Goal: Task Accomplishment & Management: Manage account settings

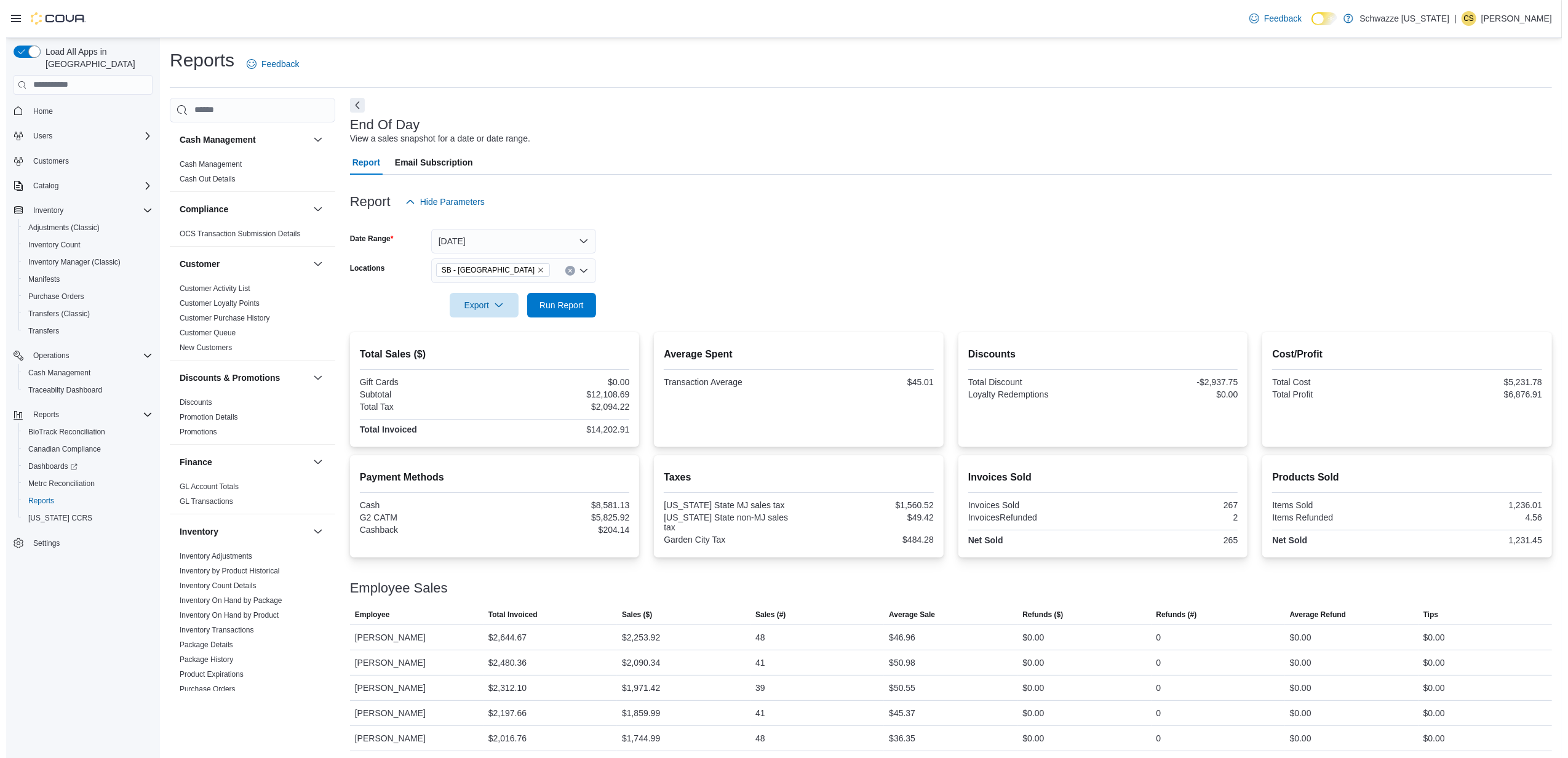
scroll to position [429, 0]
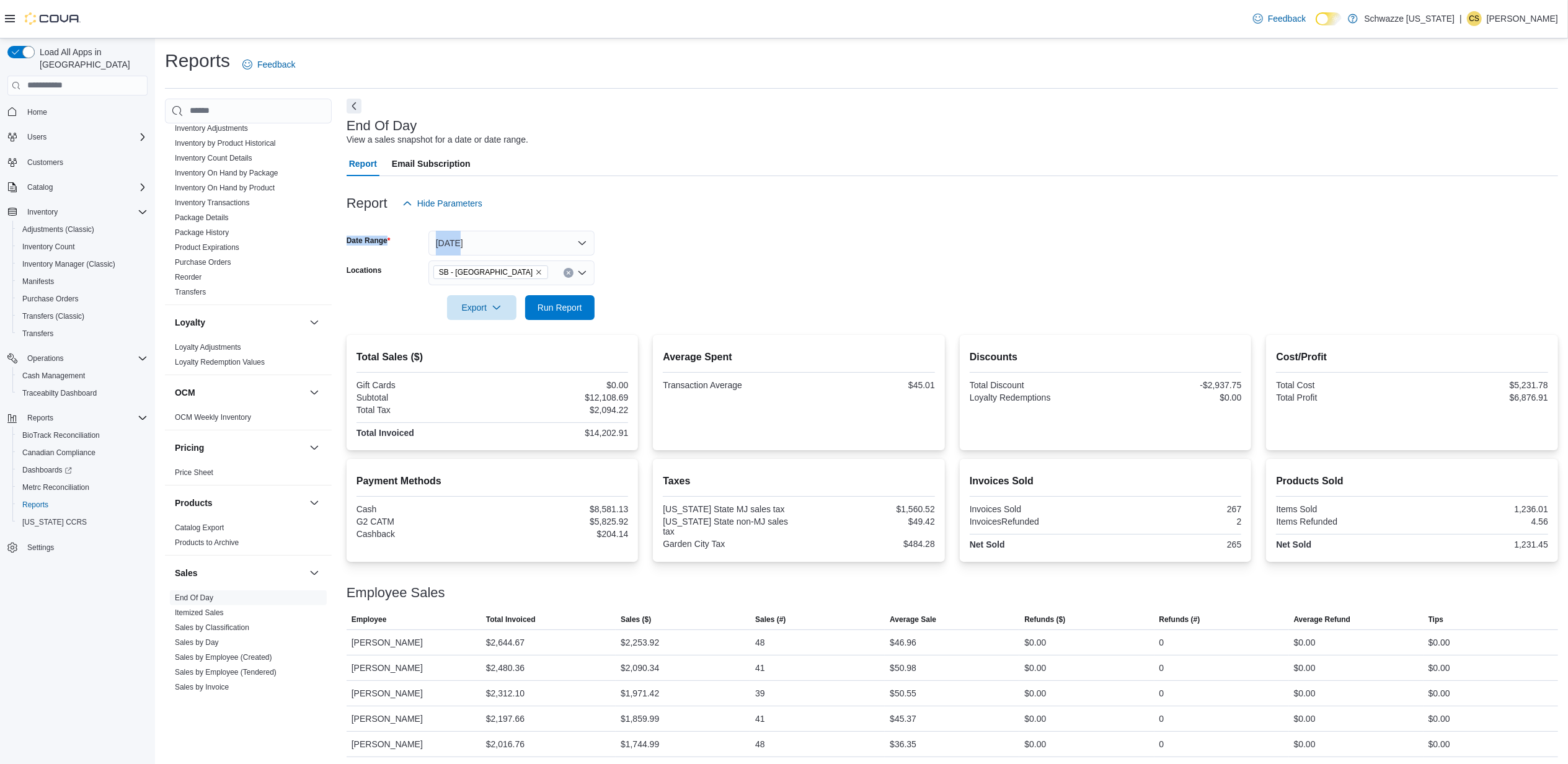
click at [545, 229] on form "Date Range Today Locations SB - Garden City Export Run Report" at bounding box center [953, 268] width 1212 height 105
drag, startPoint x: 545, startPoint y: 229, endPoint x: 484, endPoint y: 233, distance: 61.1
click at [484, 233] on button "[DATE]" at bounding box center [511, 243] width 166 height 25
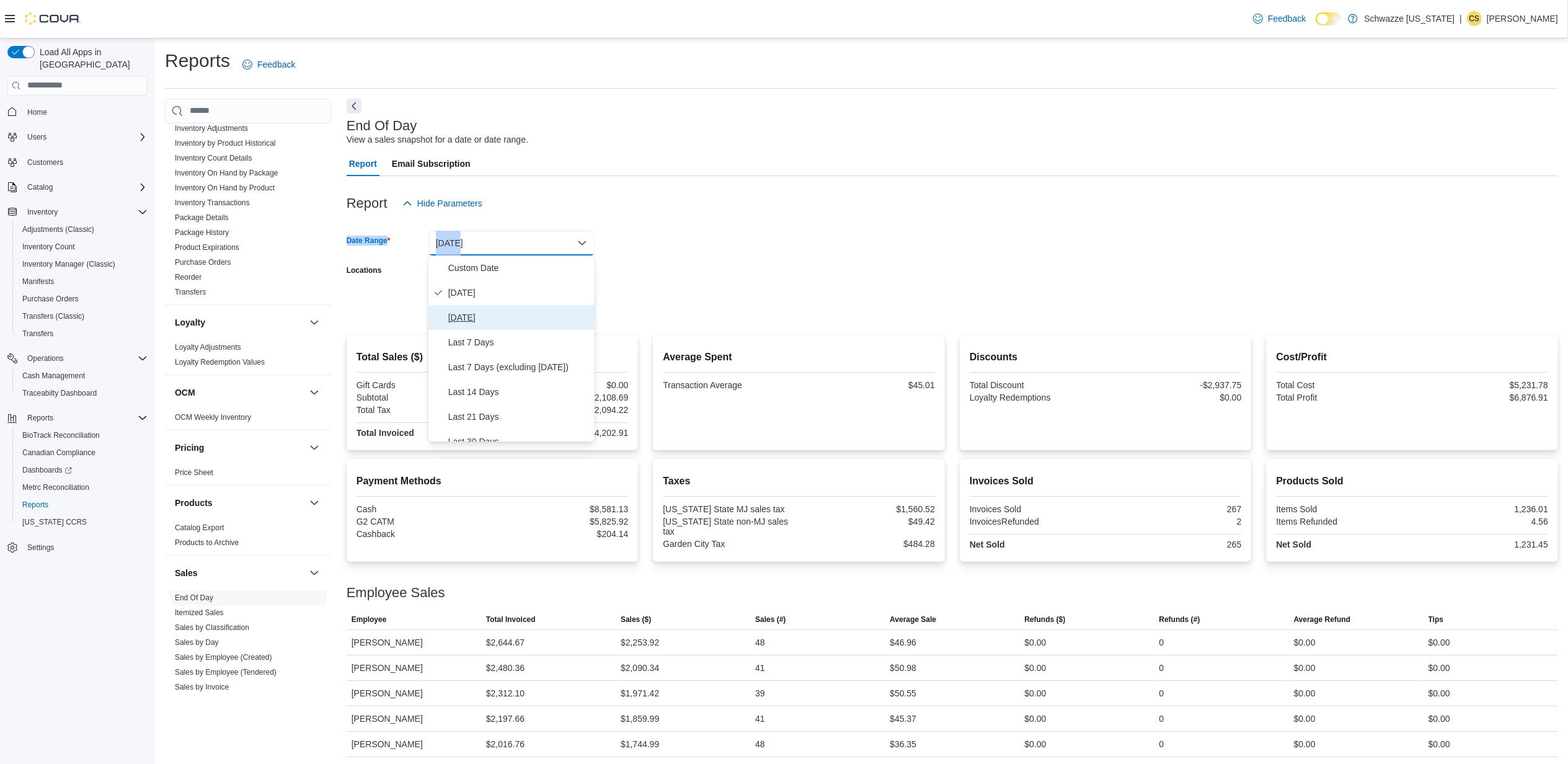
click at [485, 318] on span "[DATE]" at bounding box center [519, 318] width 141 height 15
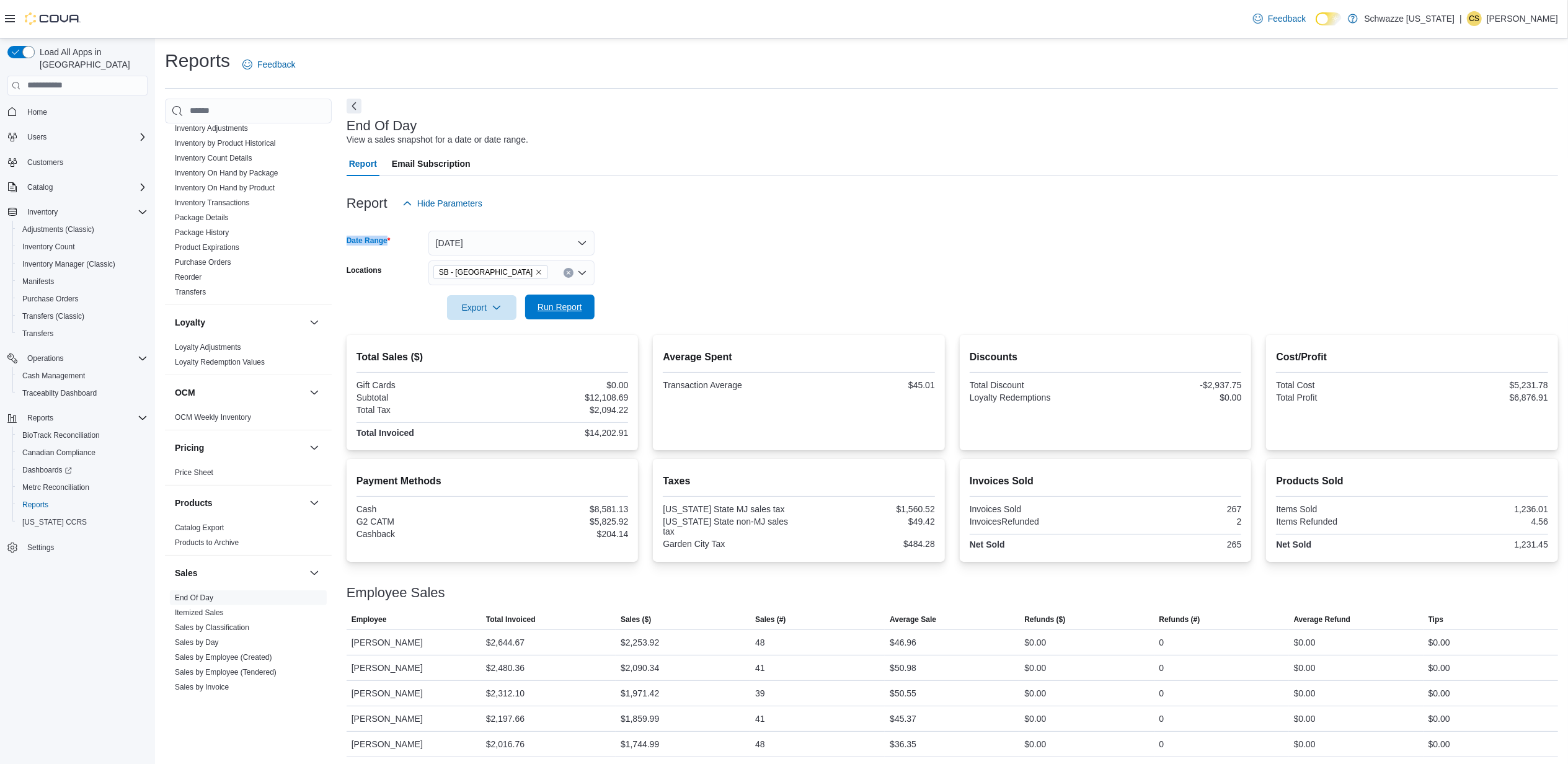
click at [556, 308] on span "Run Report" at bounding box center [560, 306] width 45 height 12
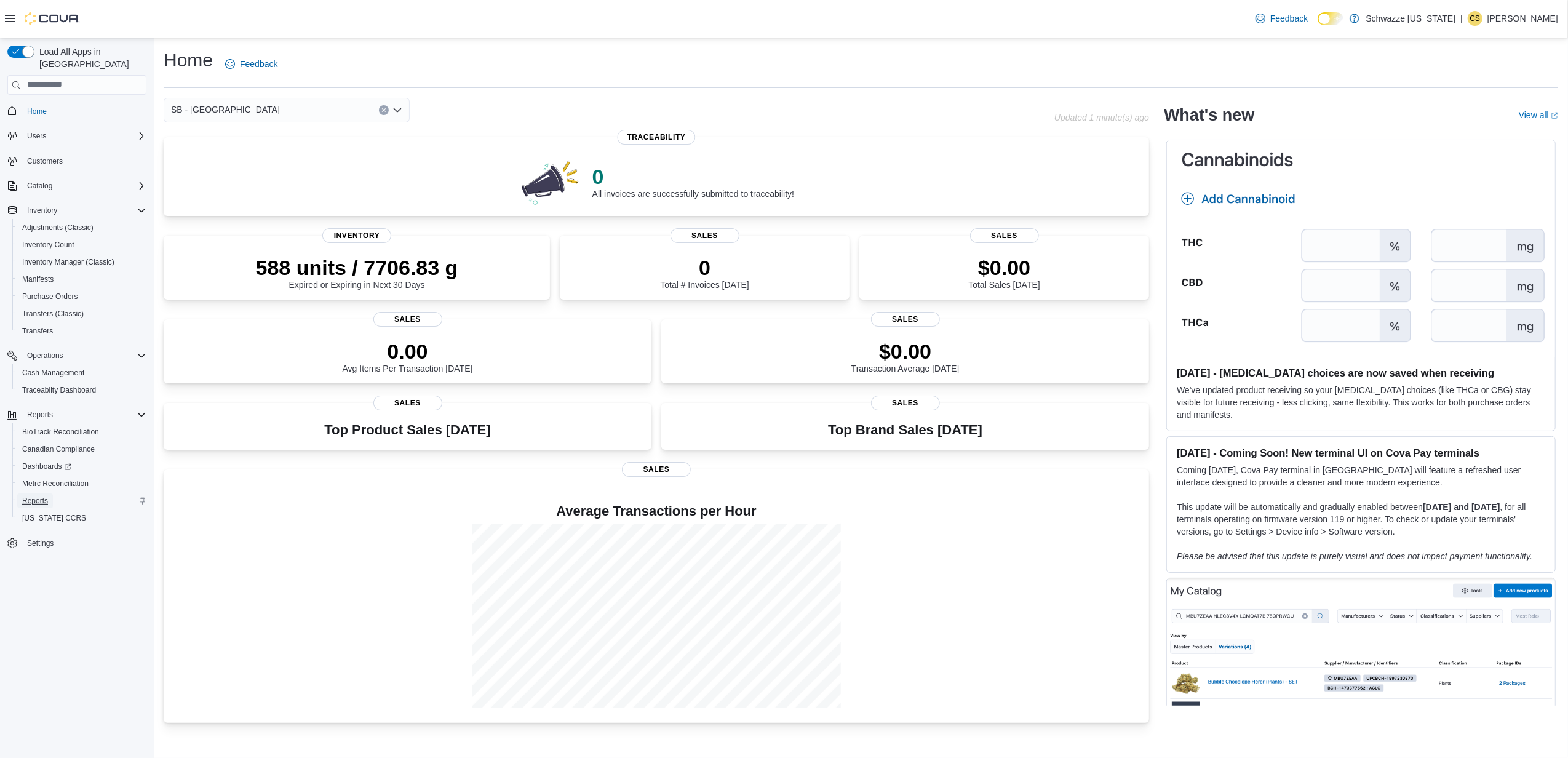
click at [29, 496] on span "Reports" at bounding box center [34, 501] width 26 height 10
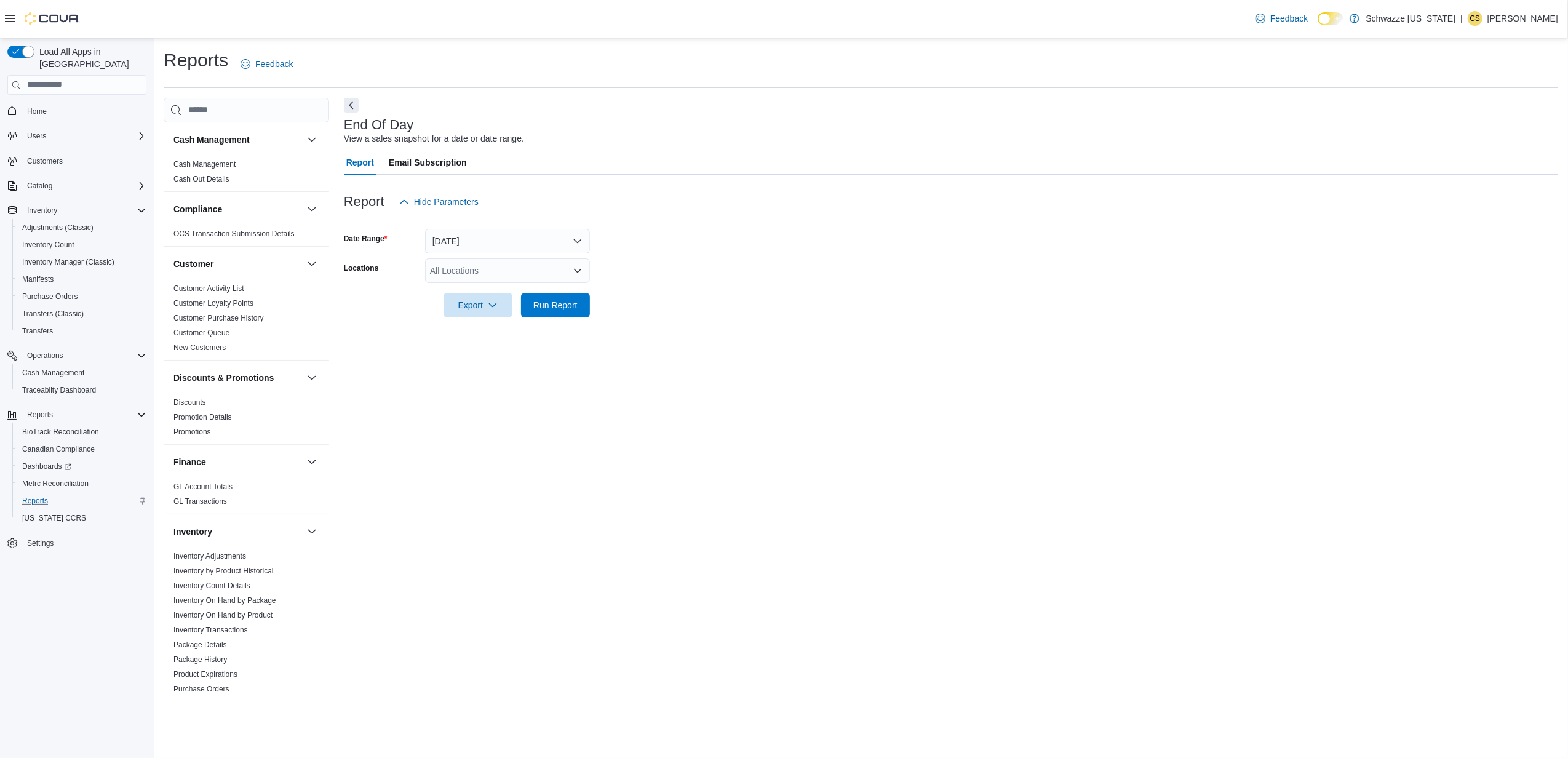
drag, startPoint x: 470, startPoint y: 267, endPoint x: 475, endPoint y: 274, distance: 8.6
click at [470, 267] on div "All Locations" at bounding box center [507, 270] width 165 height 25
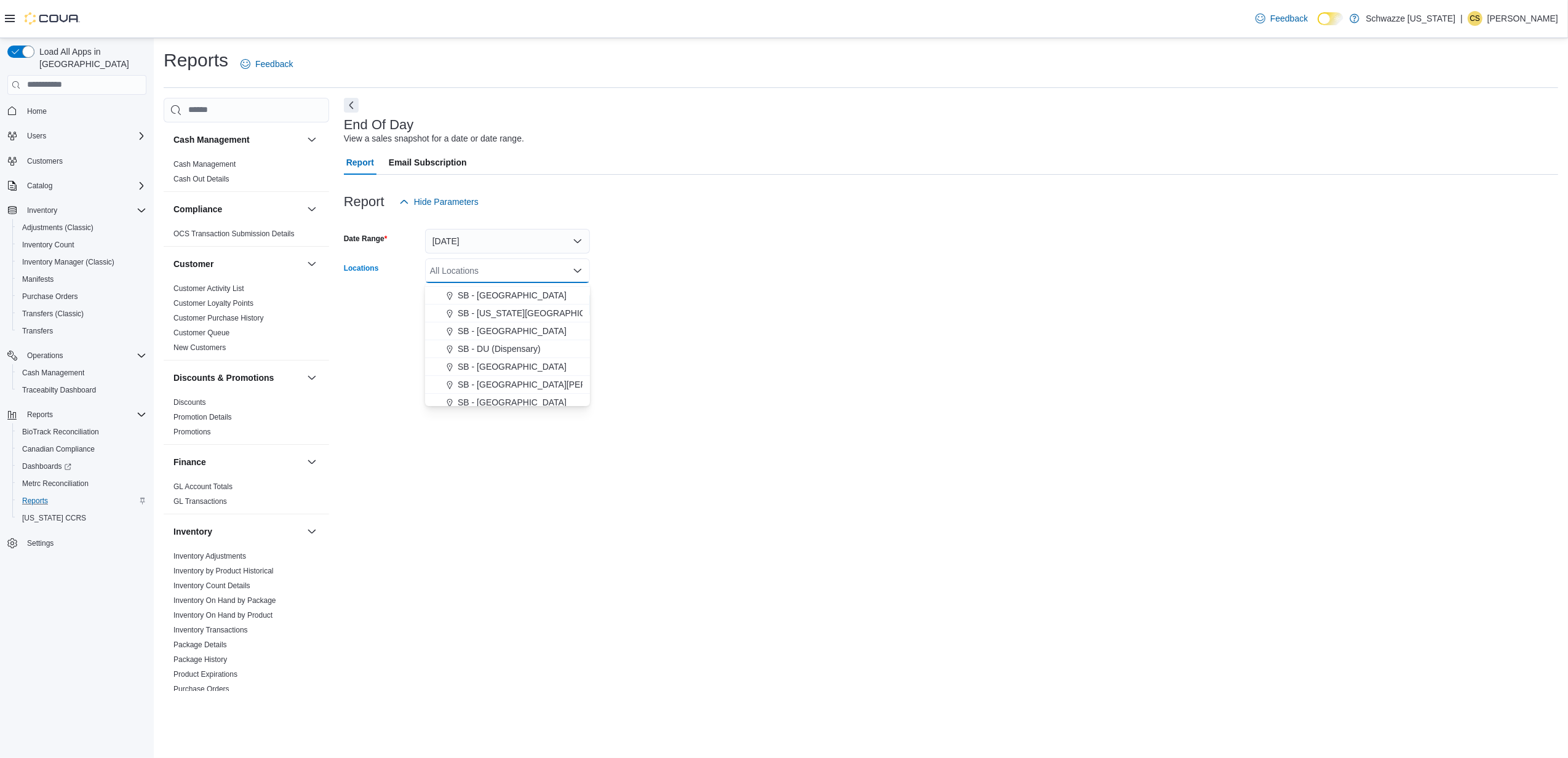
click at [491, 397] on span "SB - [GEOGRAPHIC_DATA]" at bounding box center [513, 402] width 109 height 12
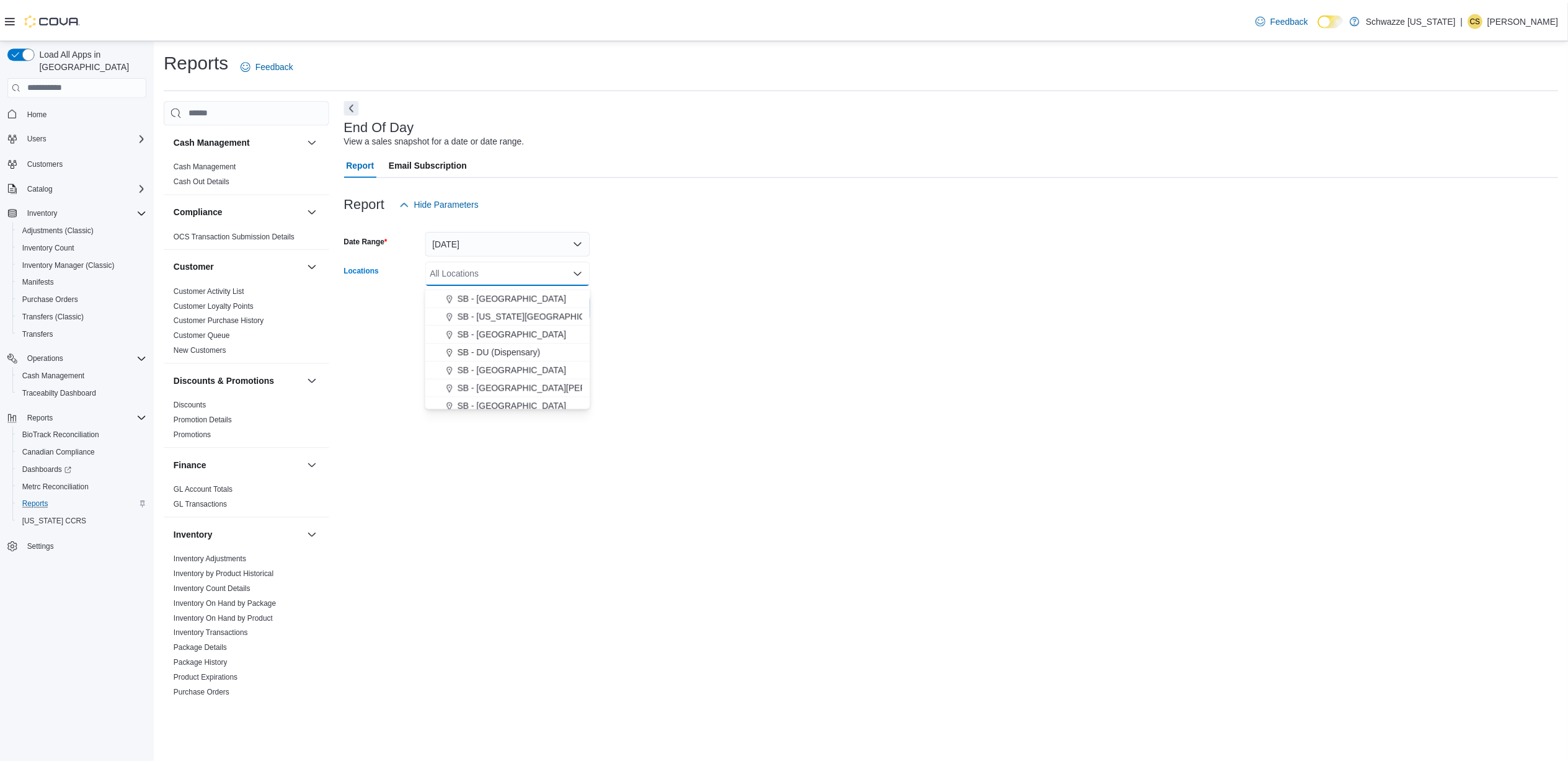
scroll to position [253, 0]
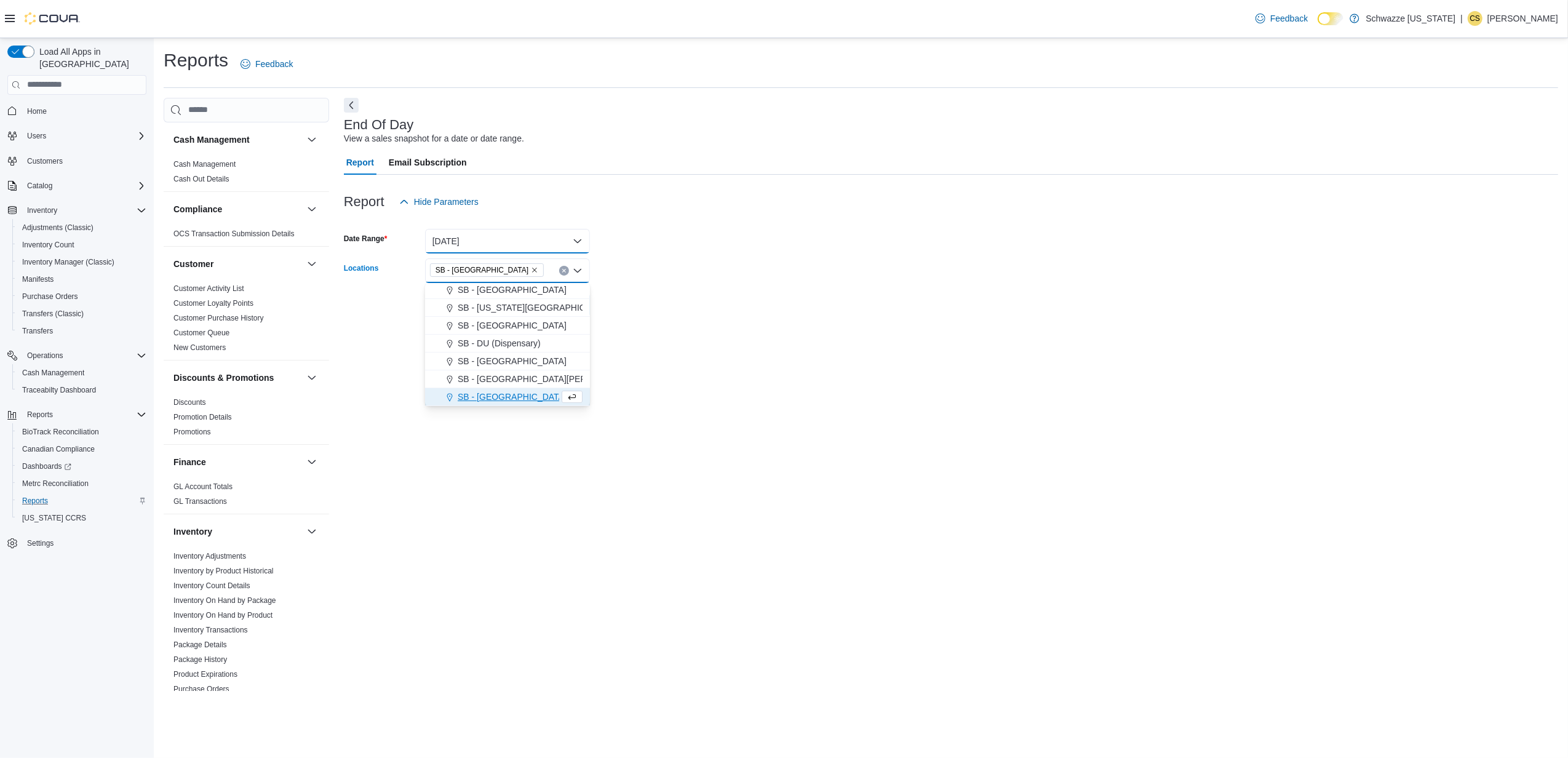
click at [505, 230] on button "[DATE]" at bounding box center [507, 241] width 165 height 25
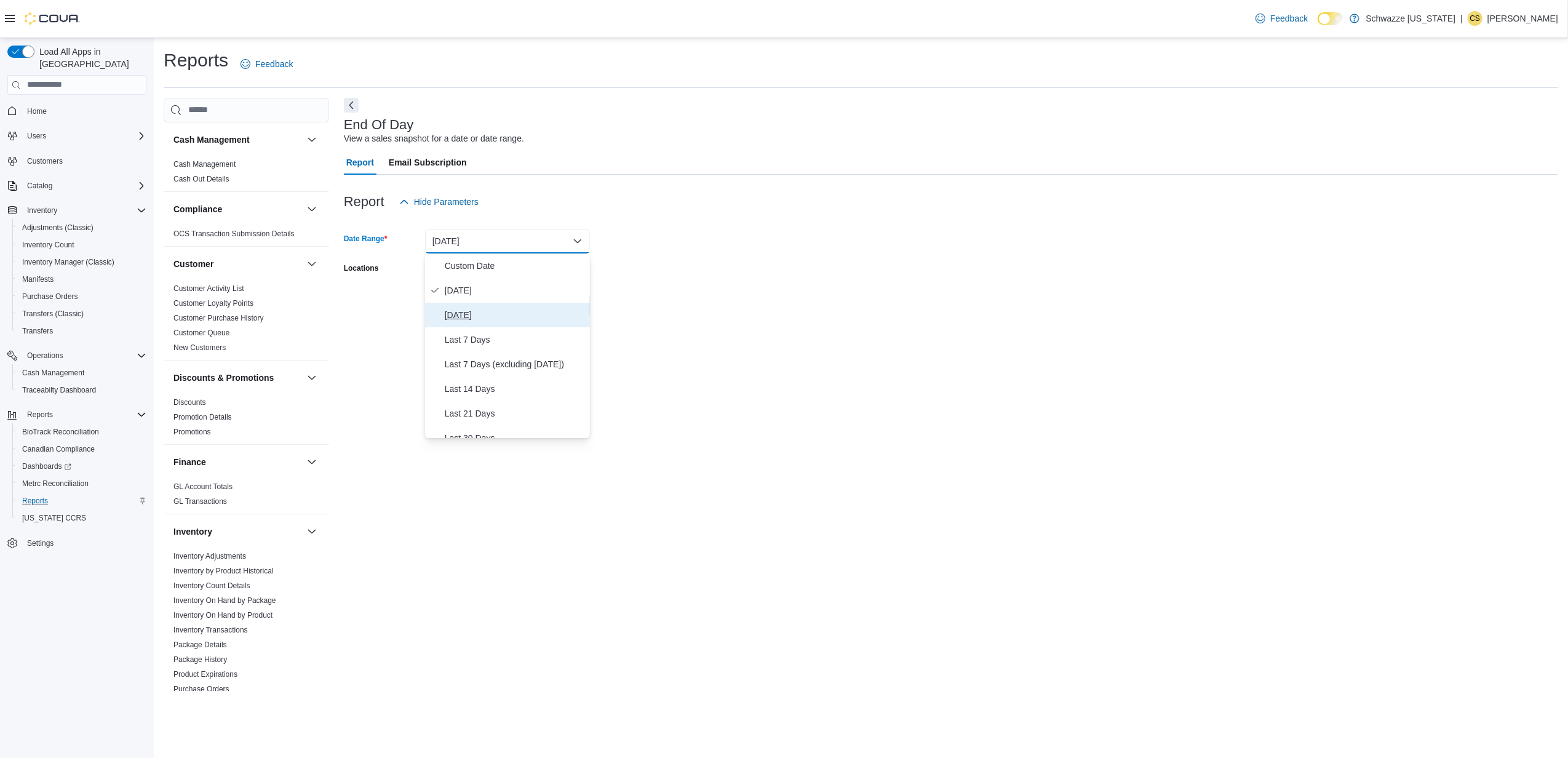
drag, startPoint x: 461, startPoint y: 313, endPoint x: 491, endPoint y: 313, distance: 30.0
click at [461, 315] on span "[DATE]" at bounding box center [514, 315] width 140 height 15
click at [583, 315] on button "Run Report" at bounding box center [555, 305] width 69 height 25
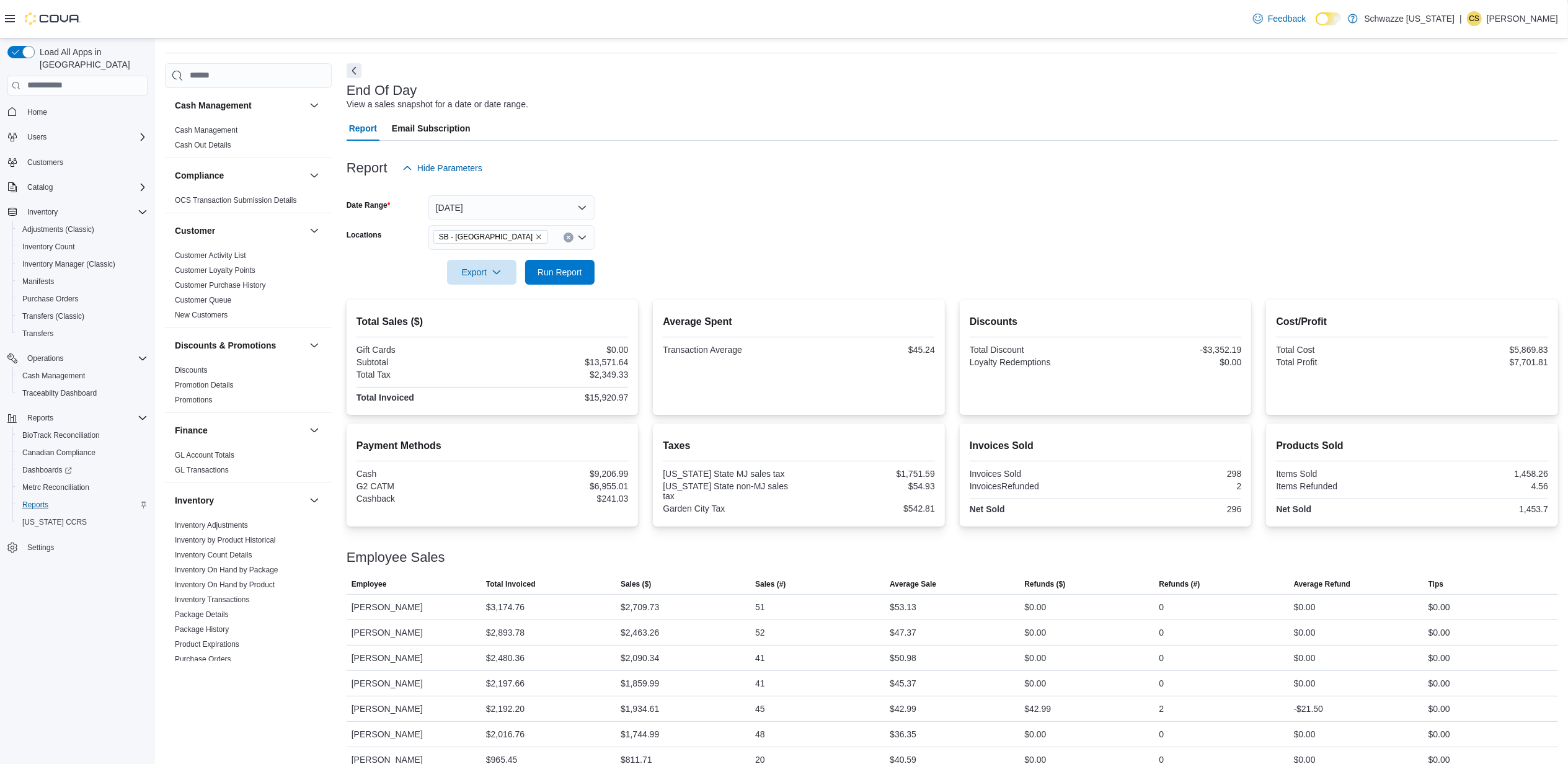
scroll to position [55, 0]
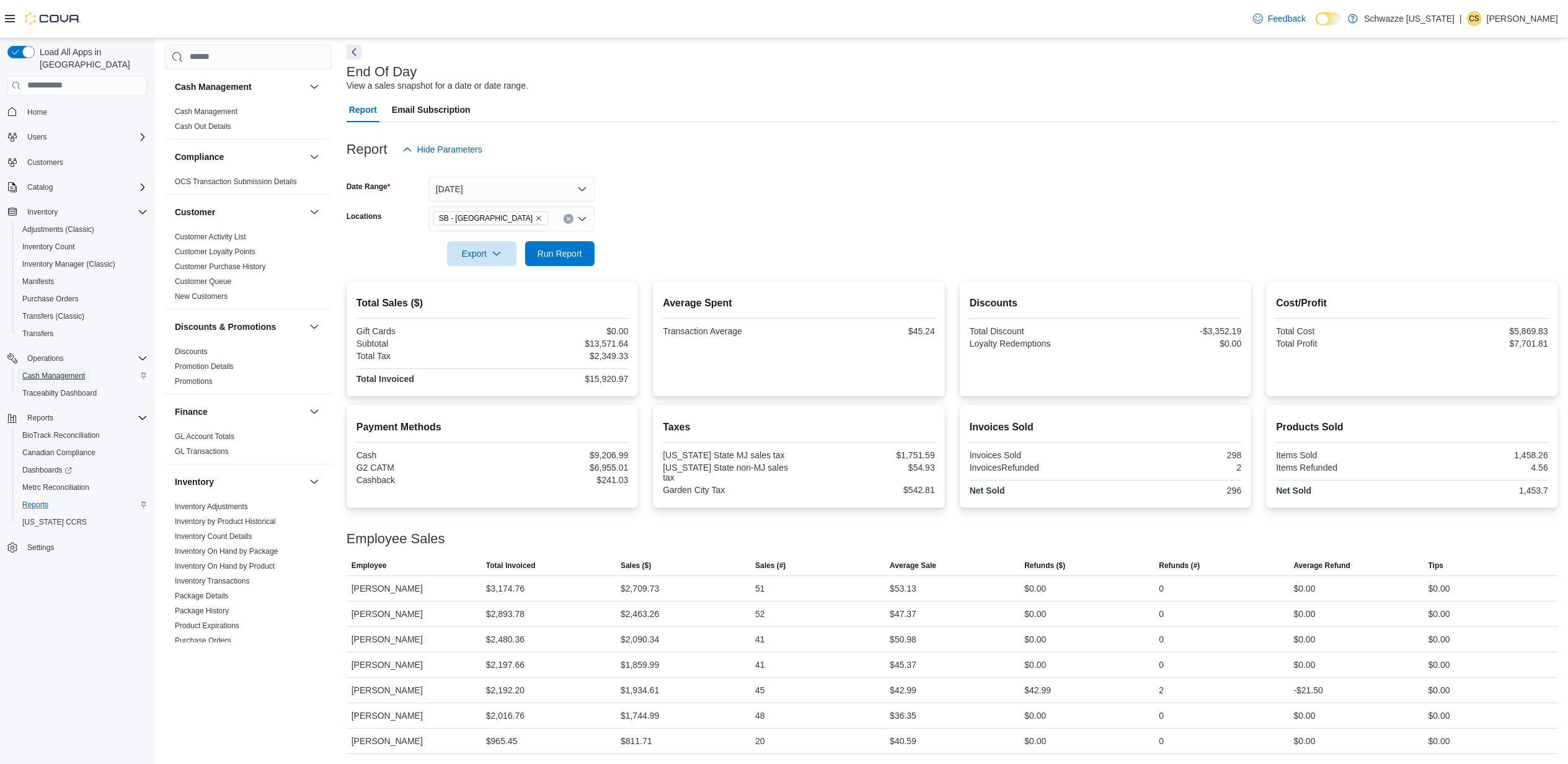
click at [52, 370] on span "Cash Management" at bounding box center [53, 375] width 62 height 10
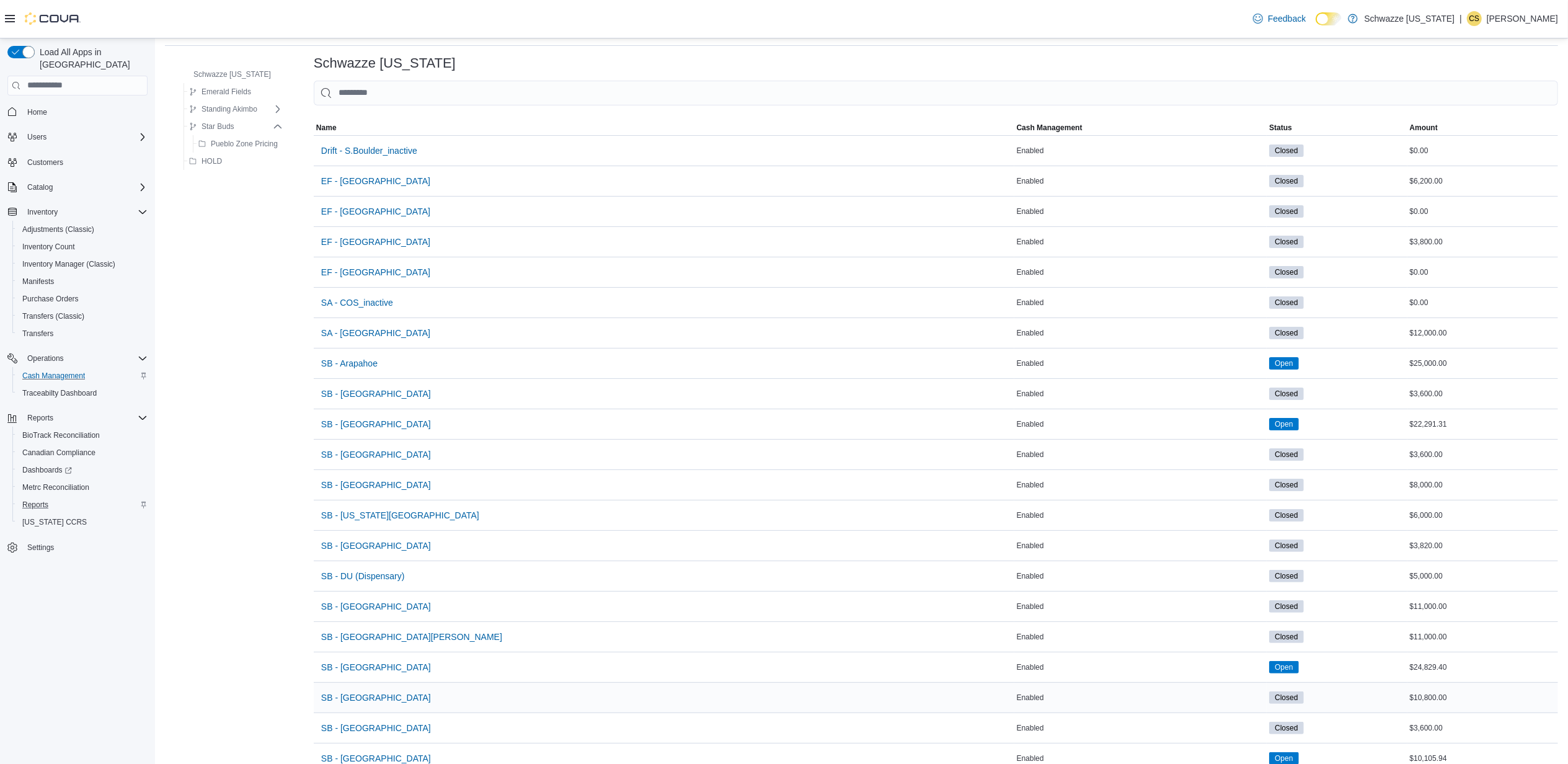
scroll to position [83, 0]
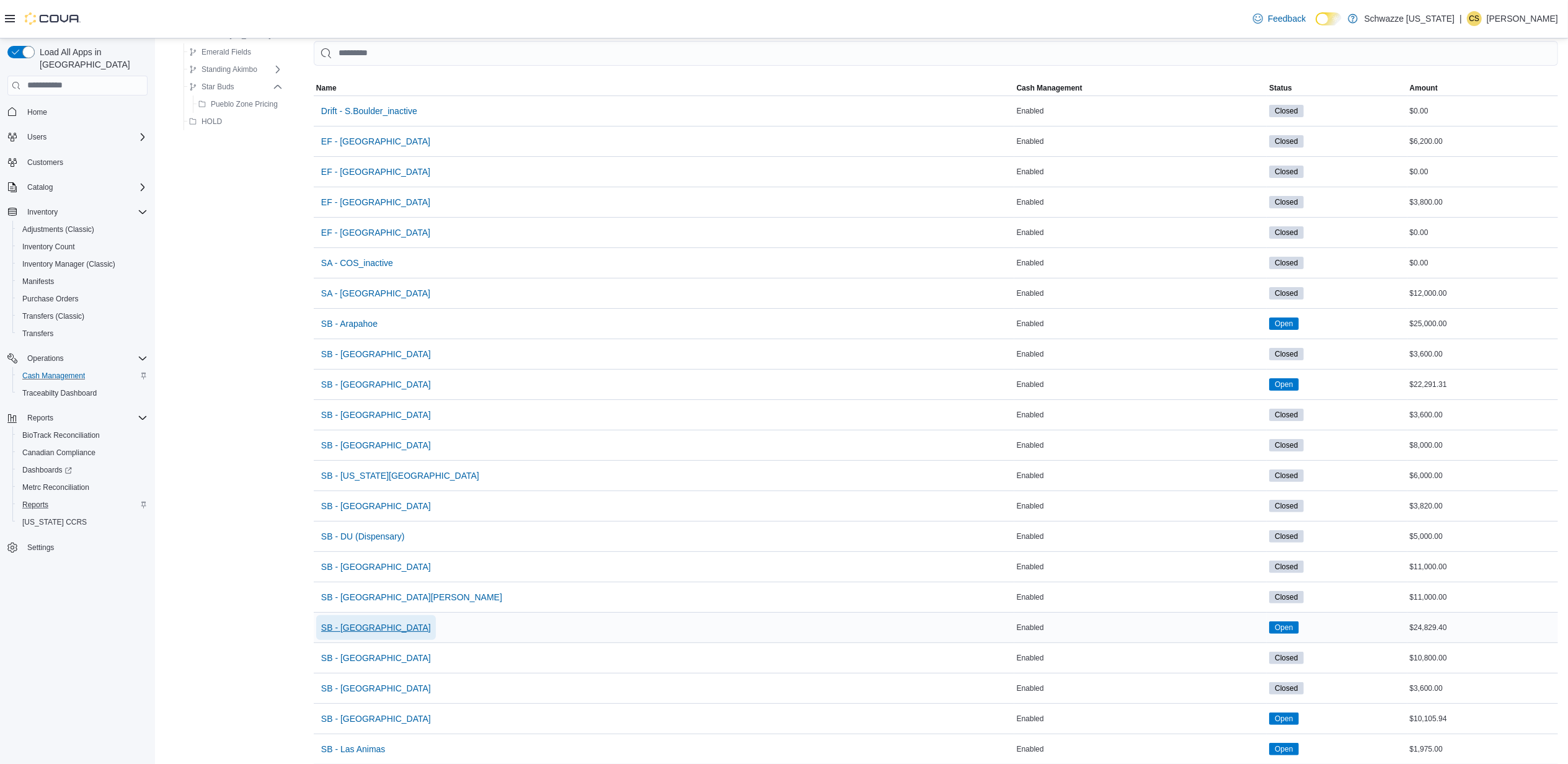
click at [371, 633] on span "SB - [GEOGRAPHIC_DATA]" at bounding box center [376, 627] width 109 height 12
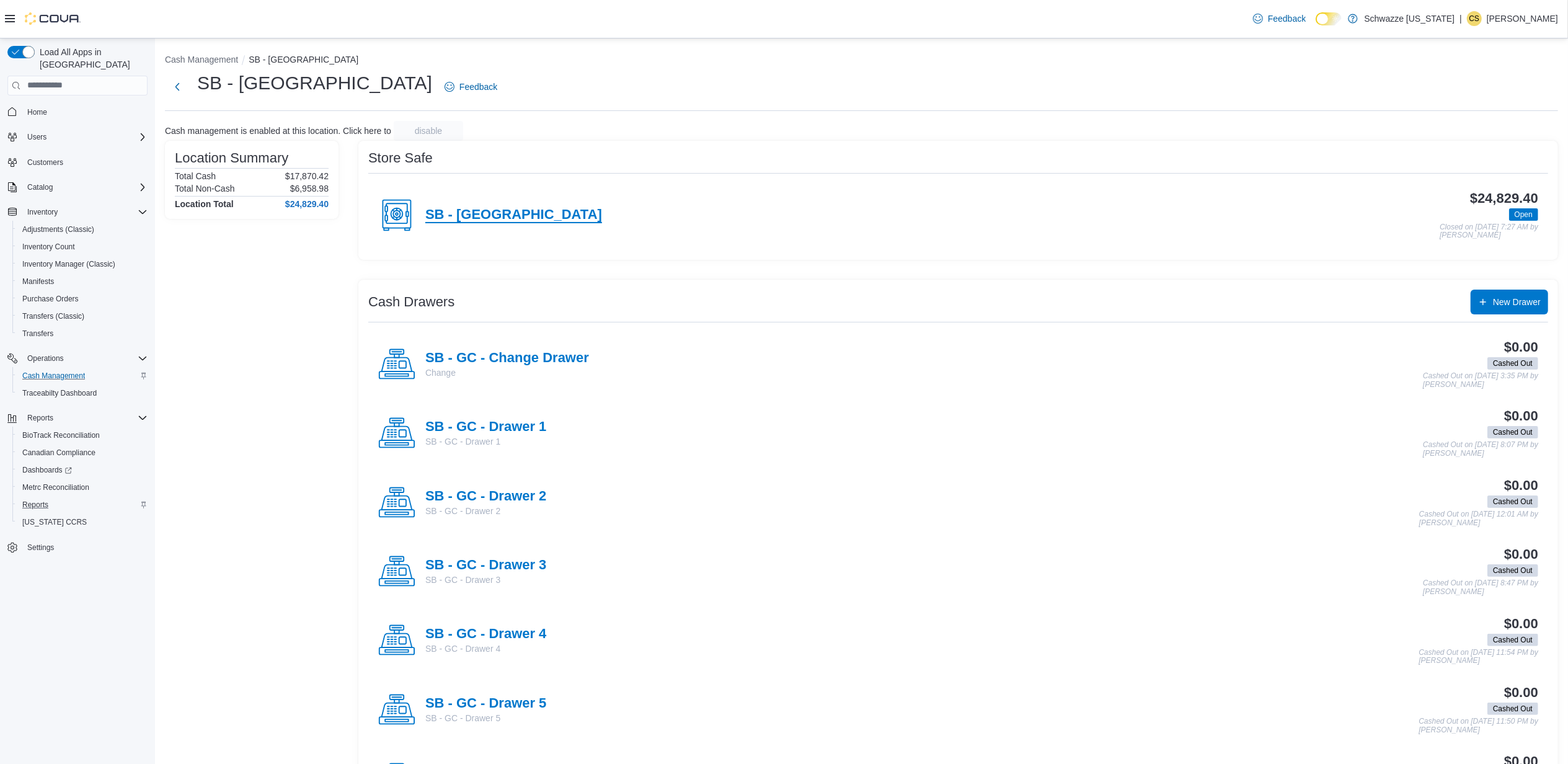
click at [505, 213] on h4 "SB - [GEOGRAPHIC_DATA]" at bounding box center [514, 215] width 177 height 16
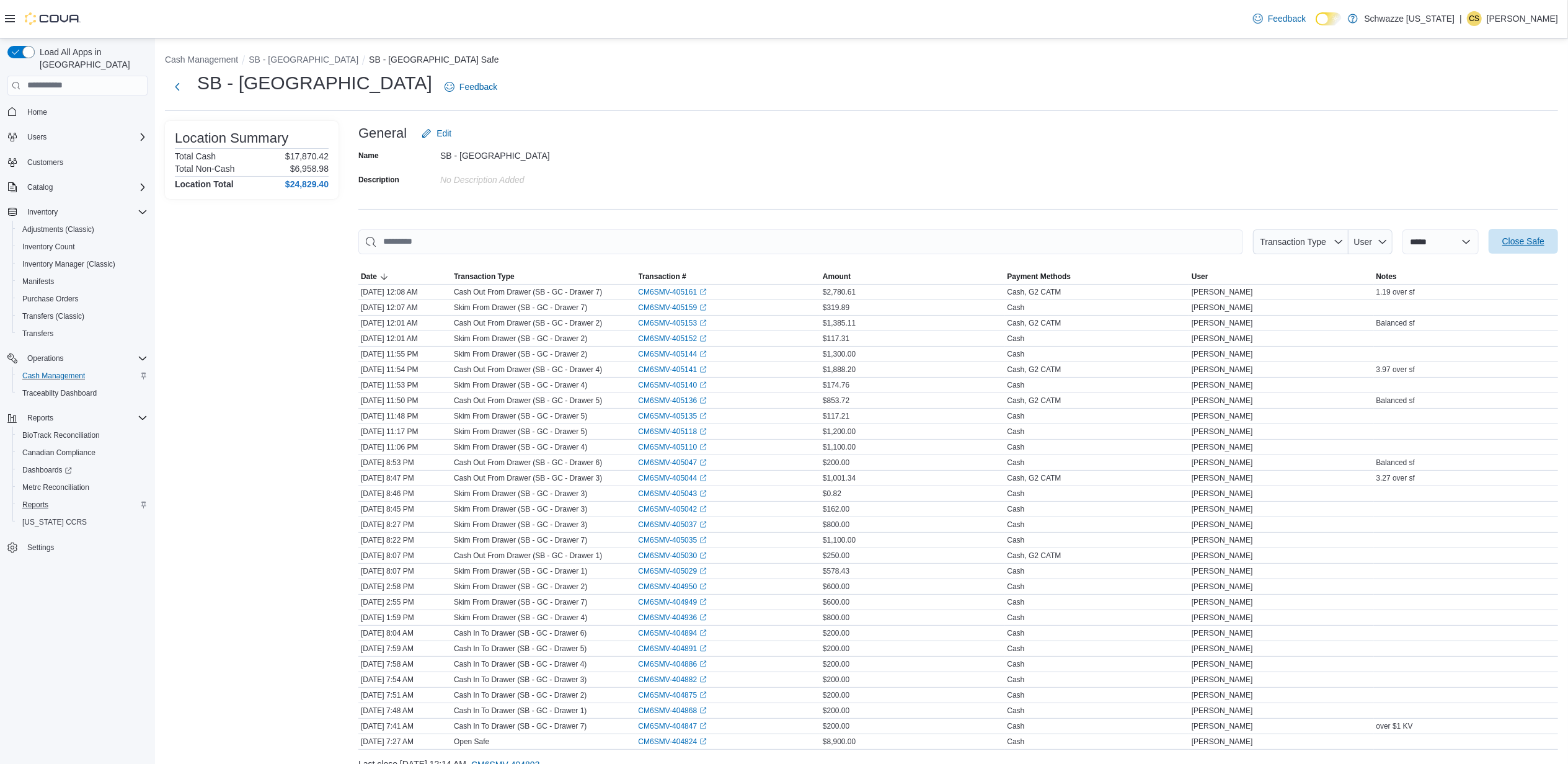
click at [1540, 249] on span "Close Safe" at bounding box center [1523, 241] width 55 height 25
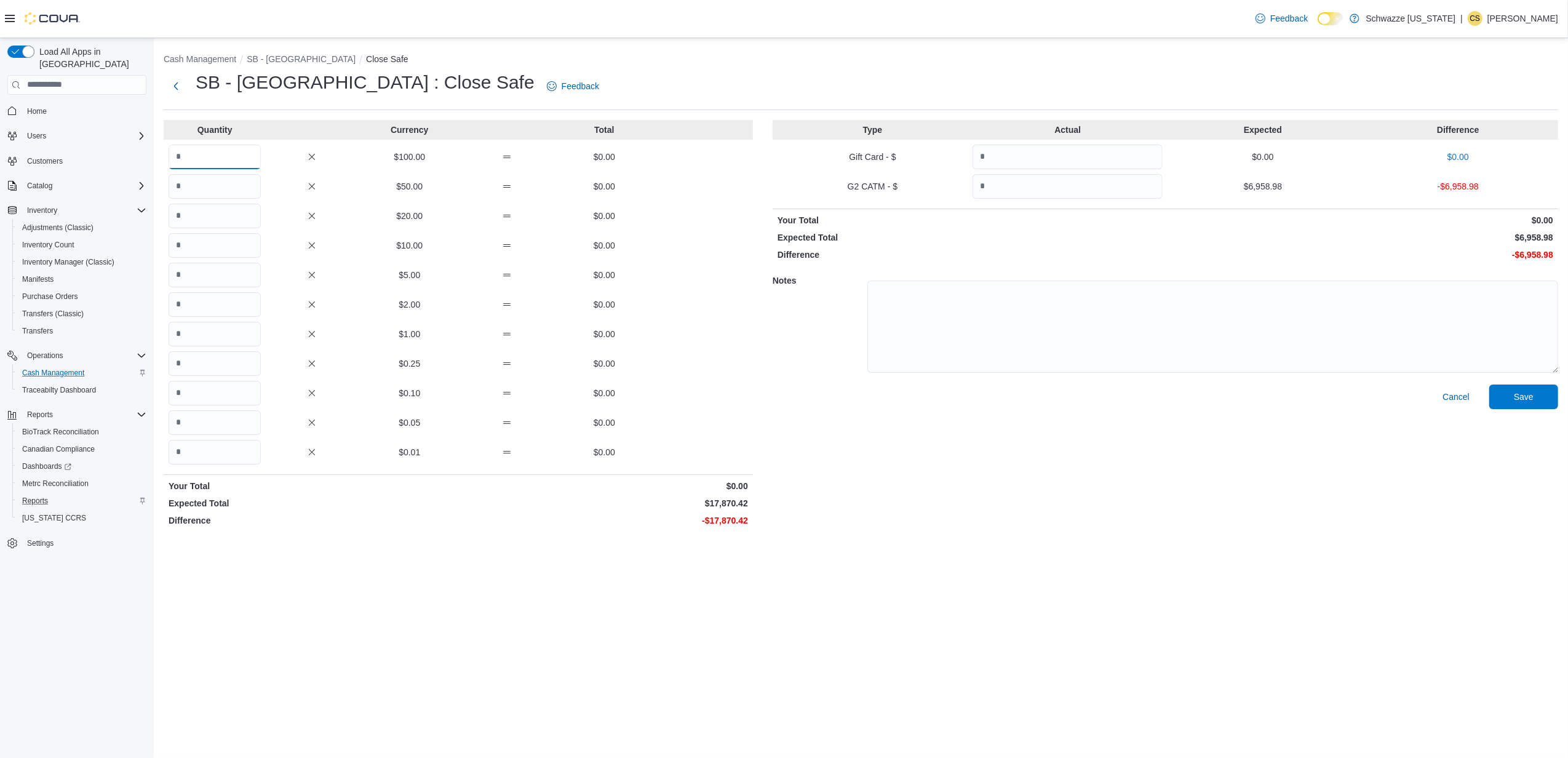
click at [191, 159] on input "Quantity" at bounding box center [214, 157] width 92 height 25
type input "***"
click at [180, 185] on input "Quantity" at bounding box center [214, 187] width 92 height 25
type input "**"
click at [216, 214] on input "Quantity" at bounding box center [214, 216] width 92 height 25
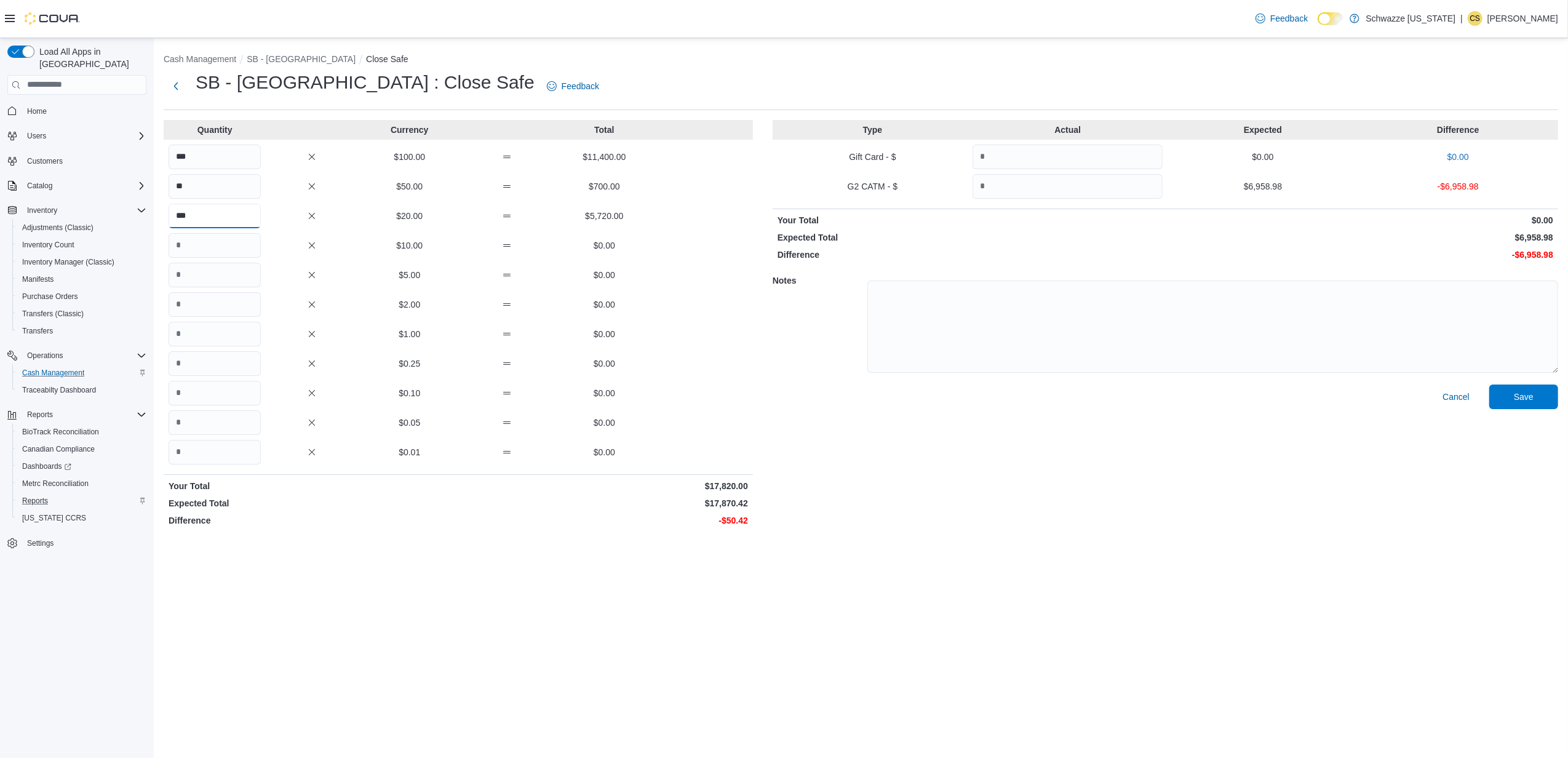
type input "***"
click at [214, 244] on input "Quantity" at bounding box center [214, 246] width 92 height 25
type input "*"
click at [233, 357] on input "Quantity" at bounding box center [214, 364] width 92 height 25
type input "*"
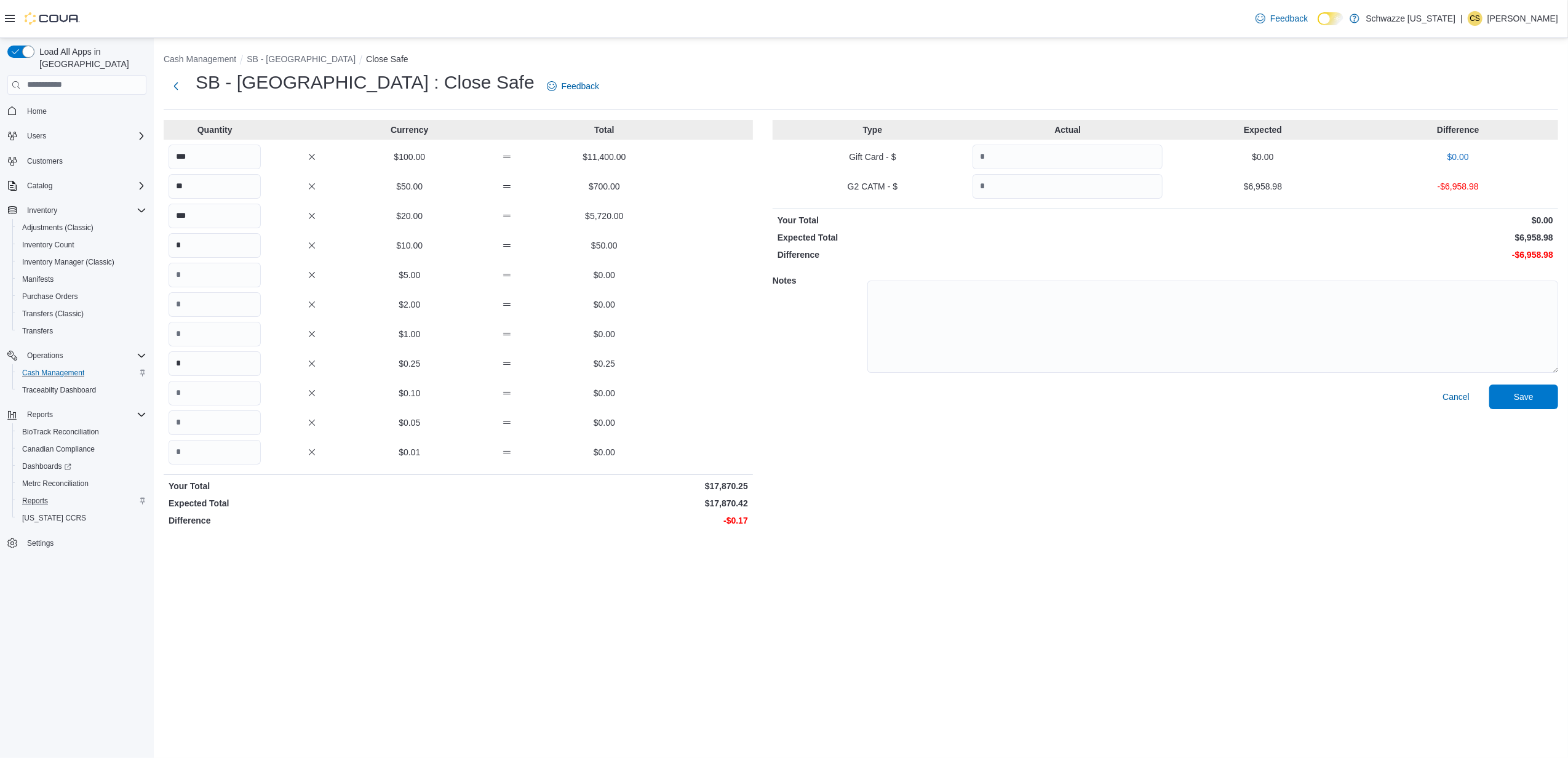
click at [224, 378] on div "Quantity Currency Total *** $100.00 $11,400.00 ** $50.00 $700.00 *** $20.00 $5,…" at bounding box center [458, 326] width 590 height 411
drag, startPoint x: 224, startPoint y: 378, endPoint x: 222, endPoint y: 389, distance: 11.2
click at [222, 389] on input "Quantity" at bounding box center [214, 393] width 92 height 25
type input "*"
click at [212, 429] on input "Quantity" at bounding box center [214, 423] width 92 height 25
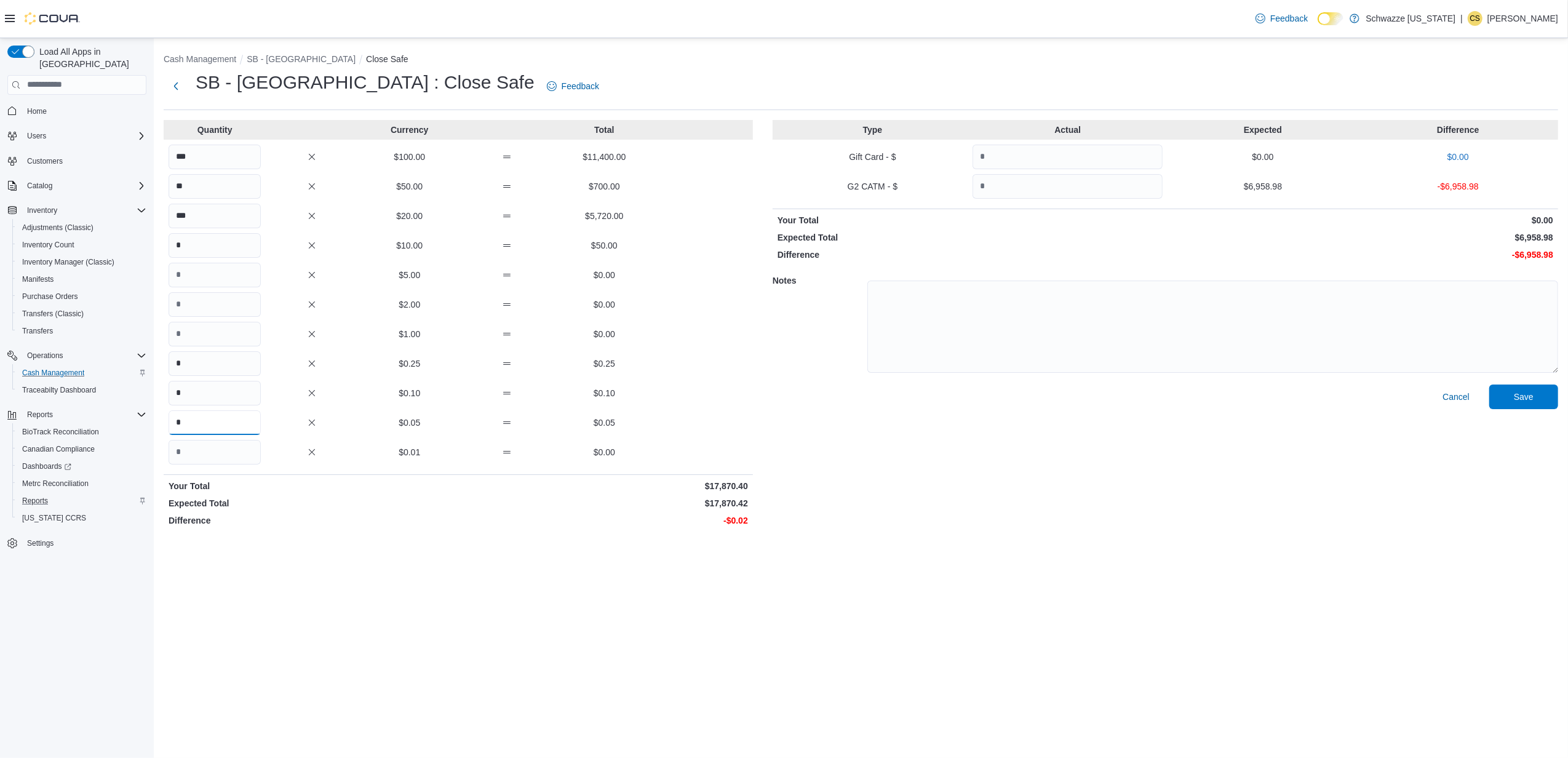
type input "*"
click at [219, 449] on input "Quantity" at bounding box center [214, 452] width 92 height 25
type input "*"
click at [820, 587] on div "Cash Management SB - [GEOGRAPHIC_DATA] Close Safe SB - Garden City : Close Safe…" at bounding box center [860, 398] width 1415 height 720
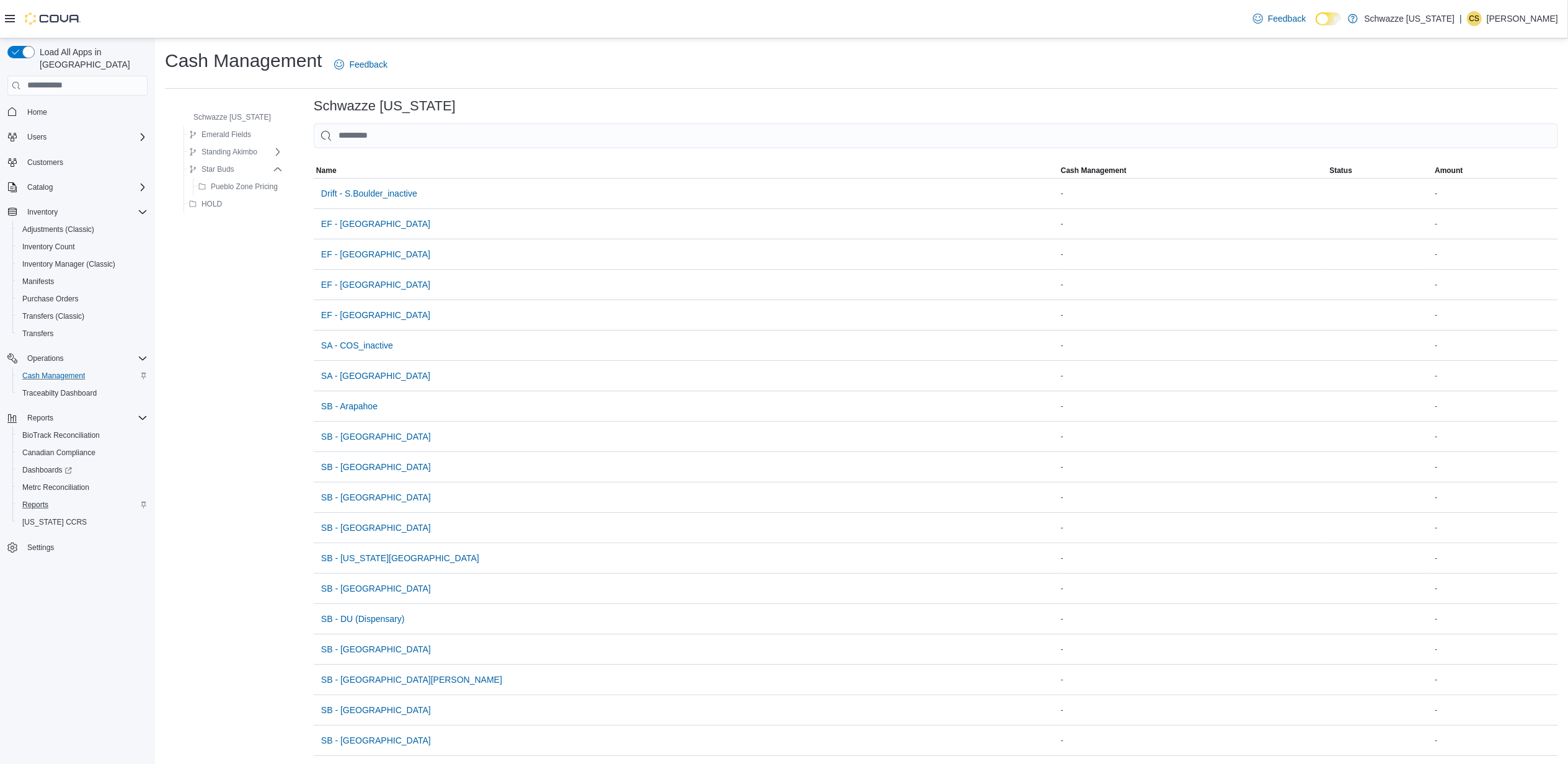
scroll to position [83, 0]
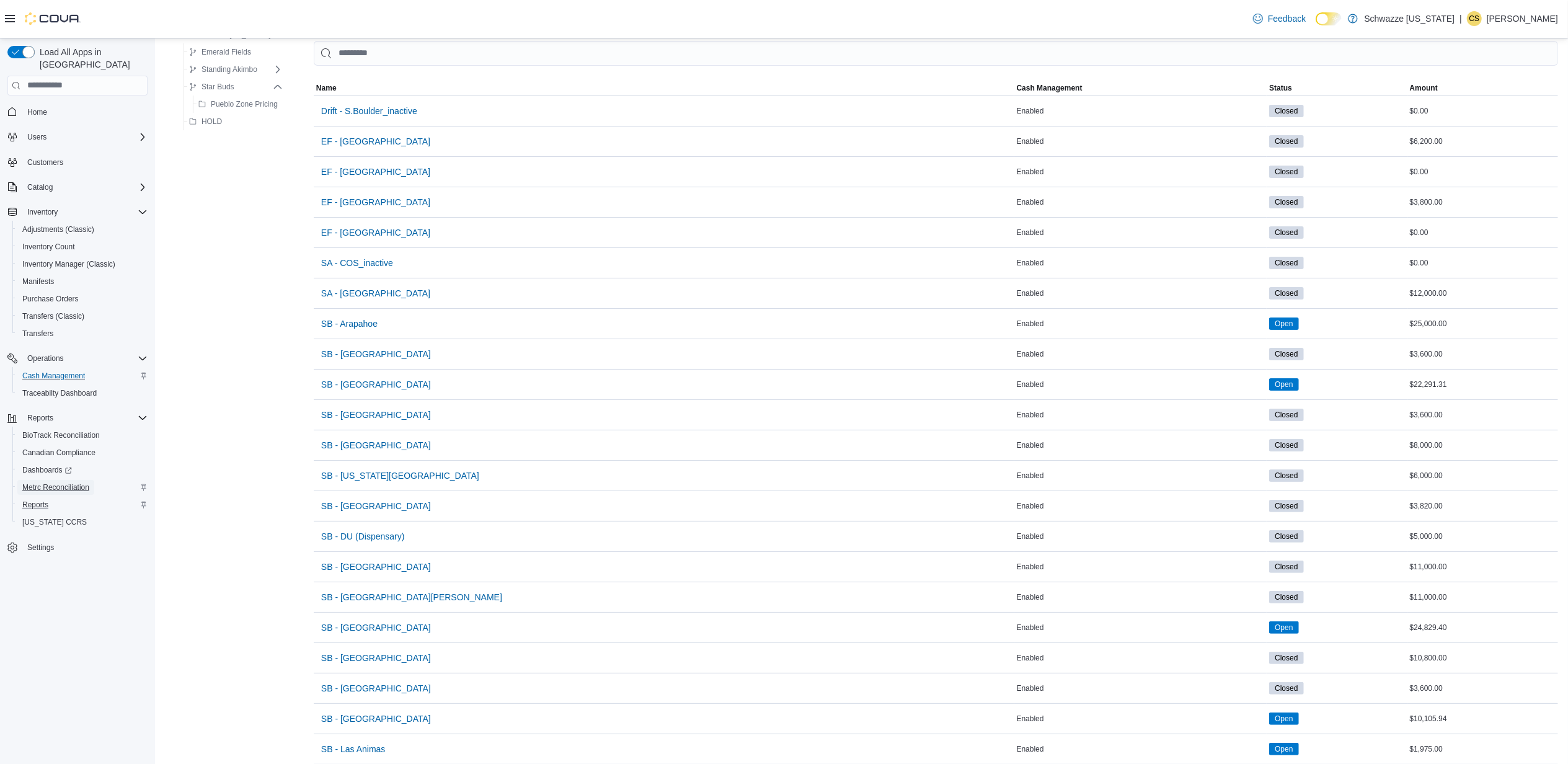
click at [40, 481] on span "Metrc Reconciliation" at bounding box center [56, 488] width 67 height 15
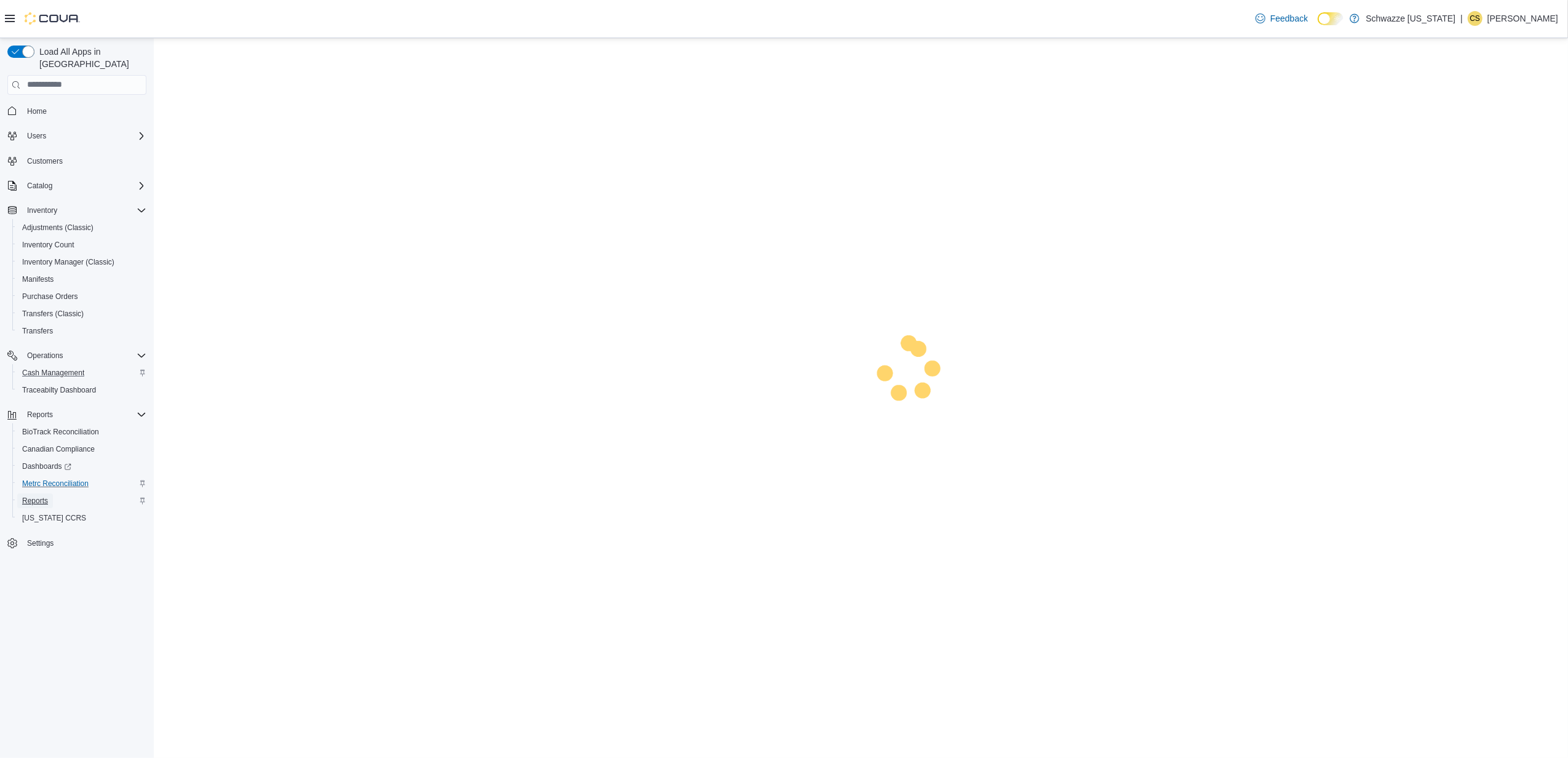
click at [40, 496] on span "Reports" at bounding box center [34, 501] width 26 height 10
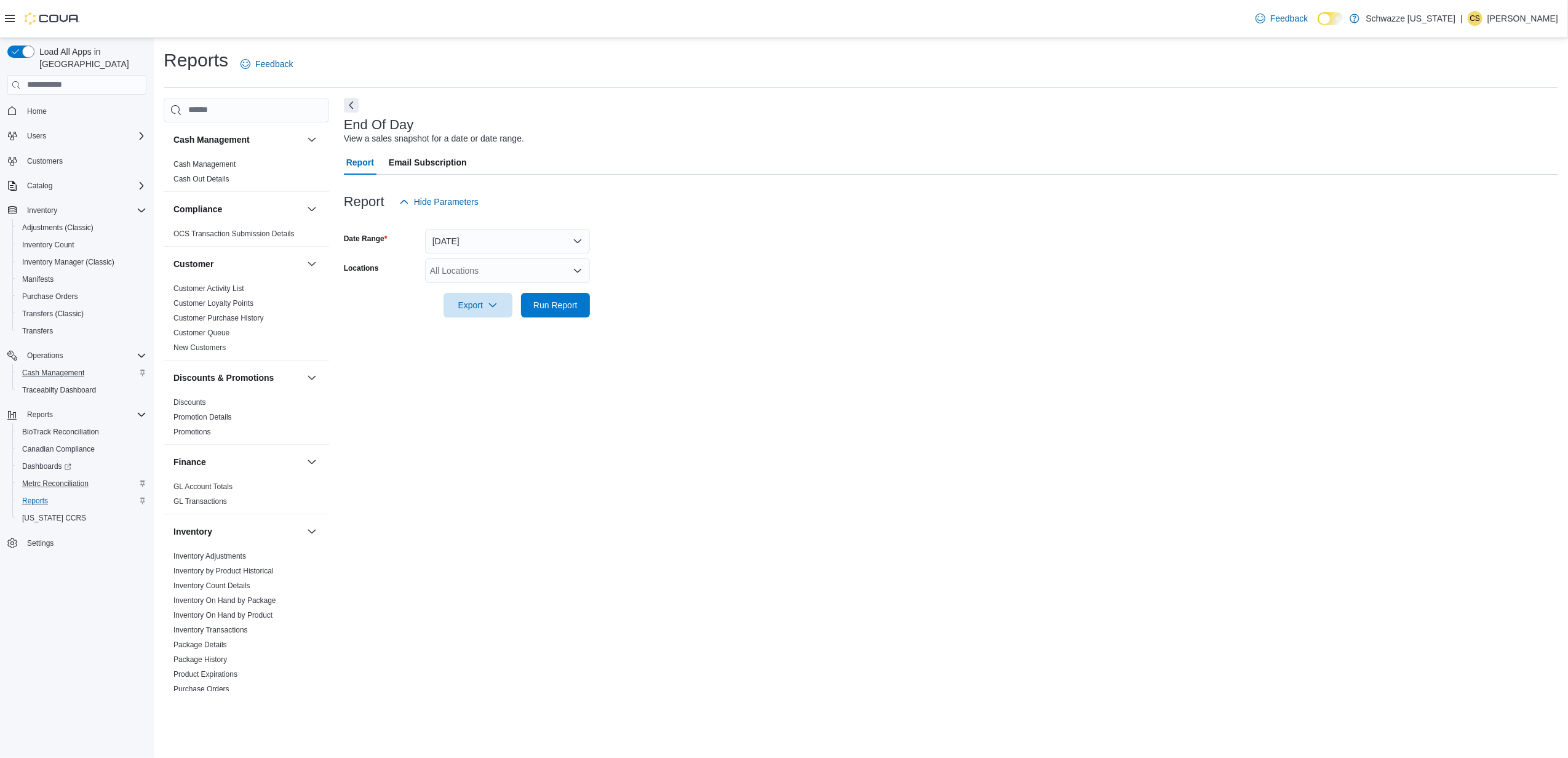
click at [528, 267] on div "All Locations" at bounding box center [507, 270] width 165 height 25
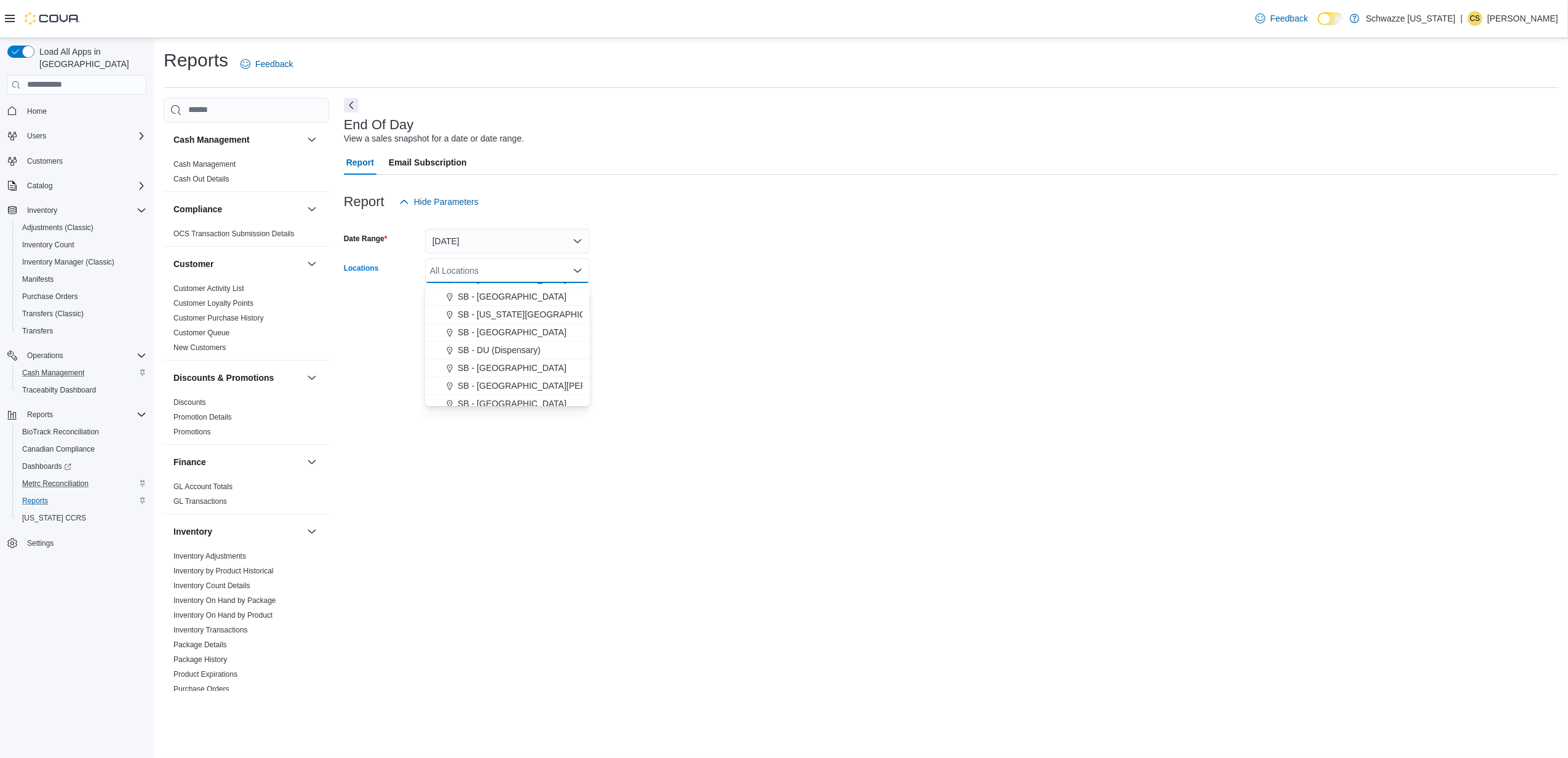
scroll to position [246, 0]
click at [505, 395] on button "SB - [GEOGRAPHIC_DATA]" at bounding box center [507, 402] width 165 height 18
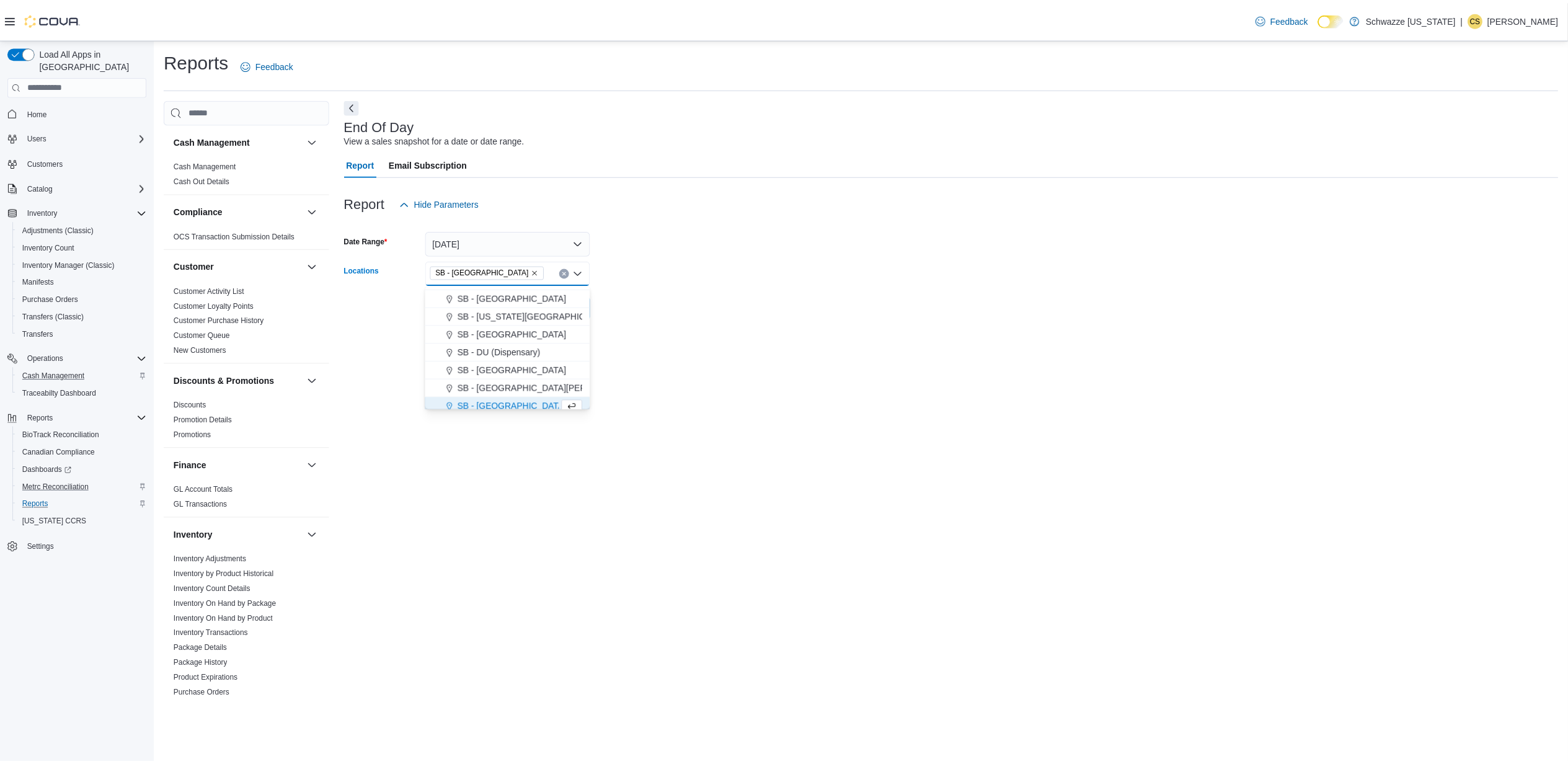
scroll to position [253, 0]
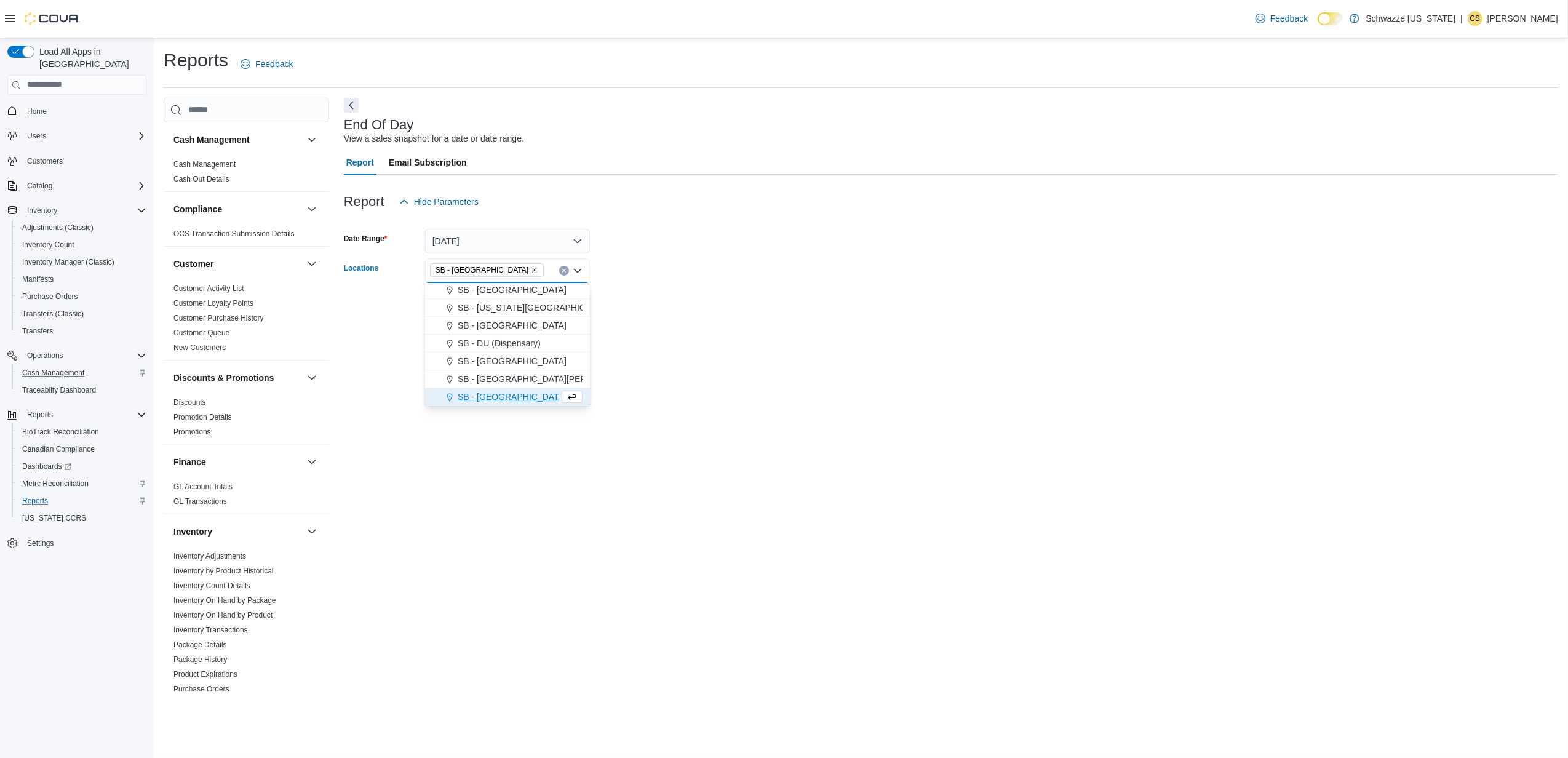
click at [628, 317] on div at bounding box center [951, 325] width 1215 height 15
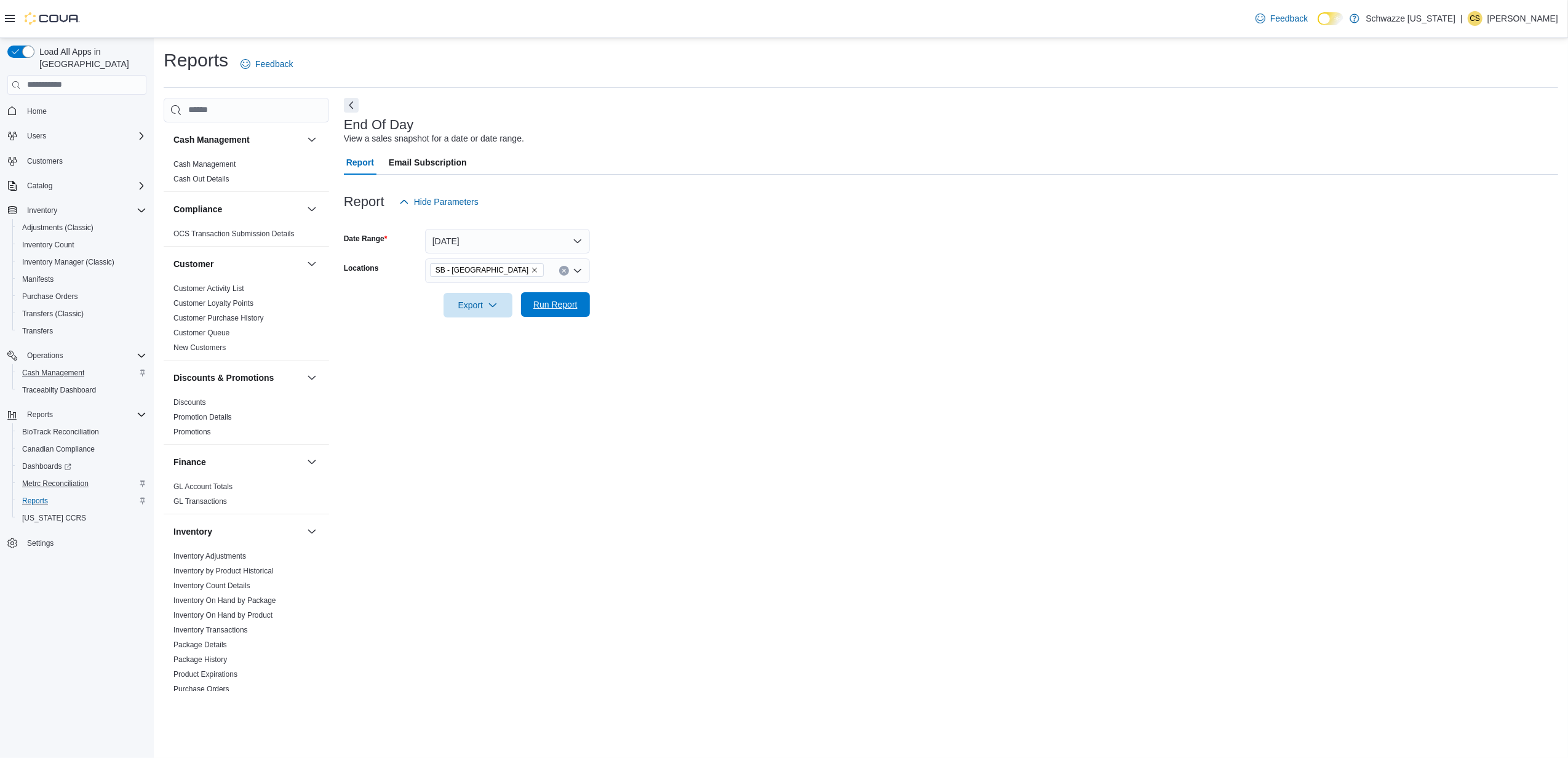
click at [541, 309] on span "Run Report" at bounding box center [555, 304] width 45 height 12
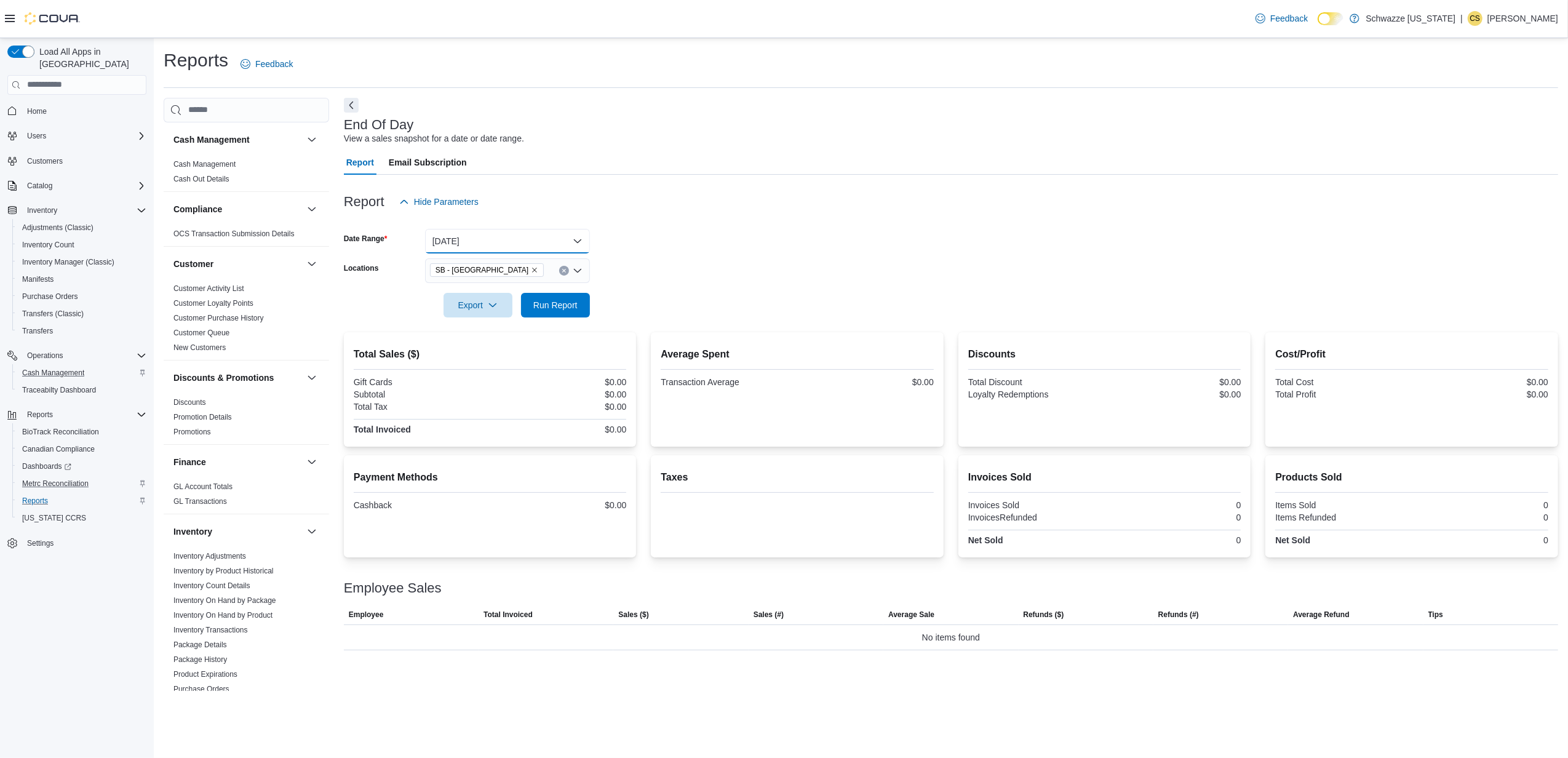
click at [471, 229] on button "[DATE]" at bounding box center [507, 241] width 165 height 25
drag, startPoint x: 470, startPoint y: 315, endPoint x: 850, endPoint y: 312, distance: 380.0
click at [470, 315] on span "[DATE]" at bounding box center [514, 315] width 140 height 15
drag, startPoint x: 582, startPoint y: 307, endPoint x: 1479, endPoint y: 330, distance: 897.3
click at [582, 309] on span "Run Report" at bounding box center [555, 305] width 54 height 25
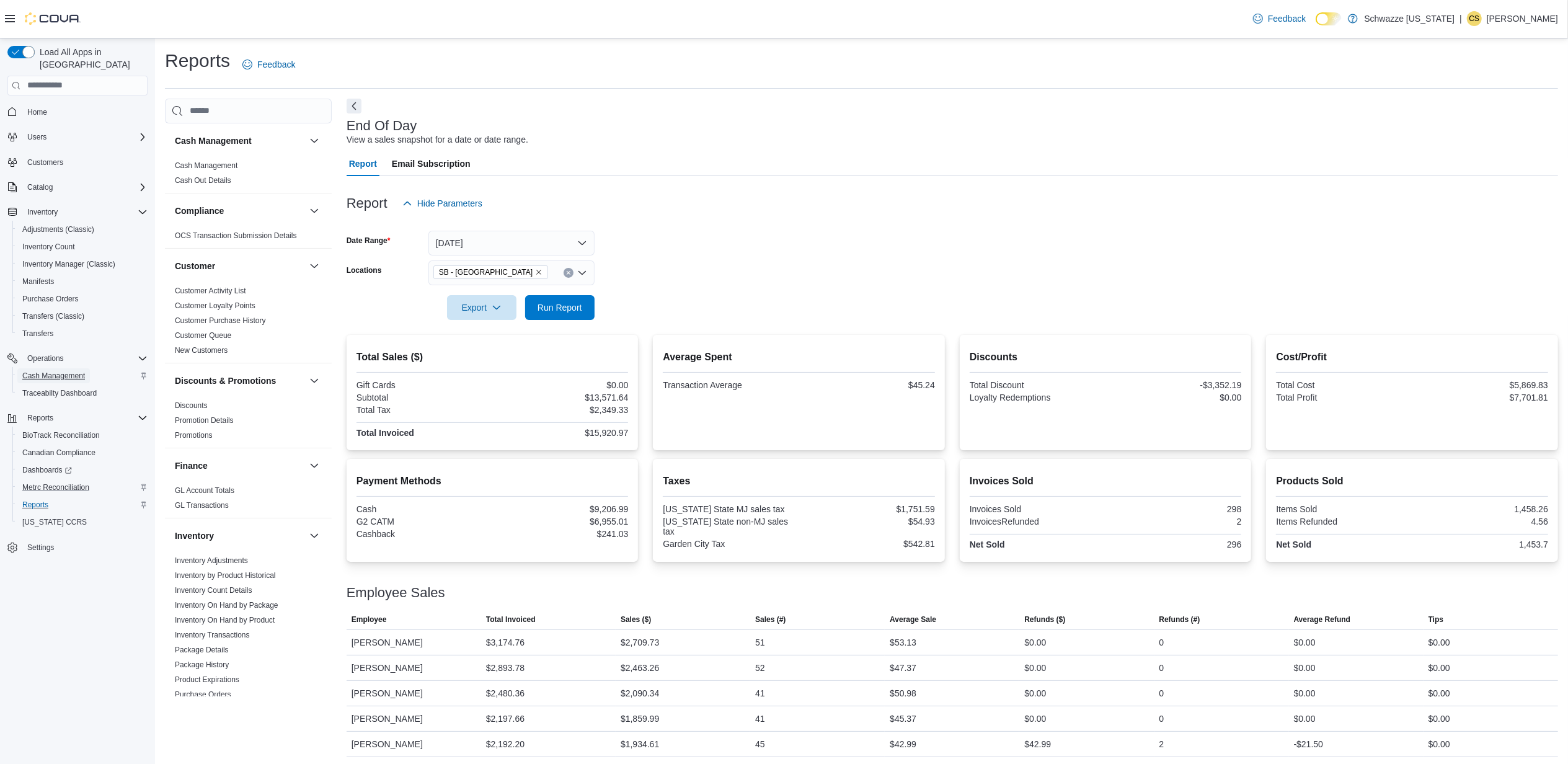
click at [55, 370] on span "Cash Management" at bounding box center [53, 375] width 62 height 10
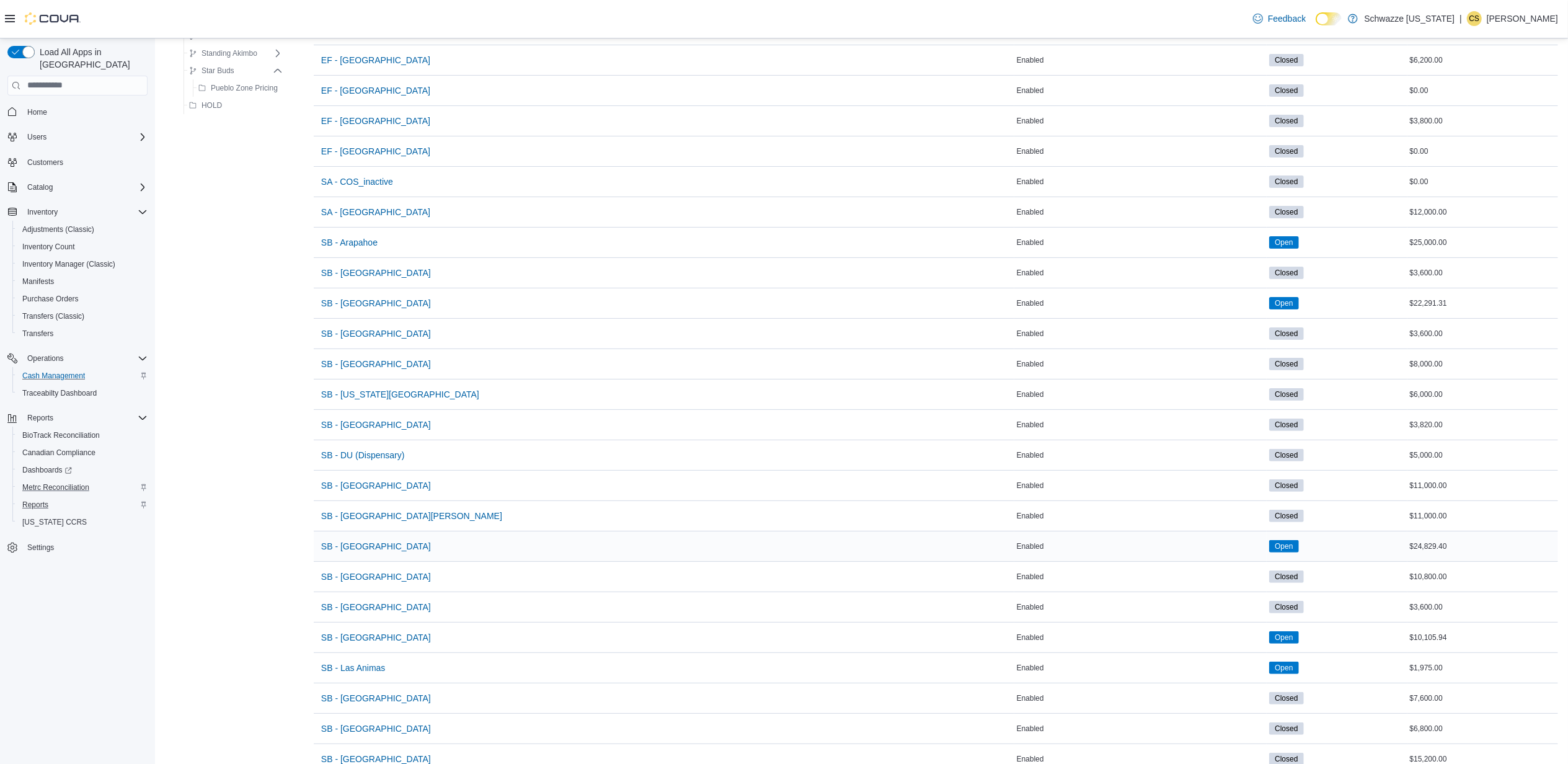
scroll to position [165, 0]
click at [351, 549] on span "SB - [GEOGRAPHIC_DATA]" at bounding box center [376, 544] width 109 height 12
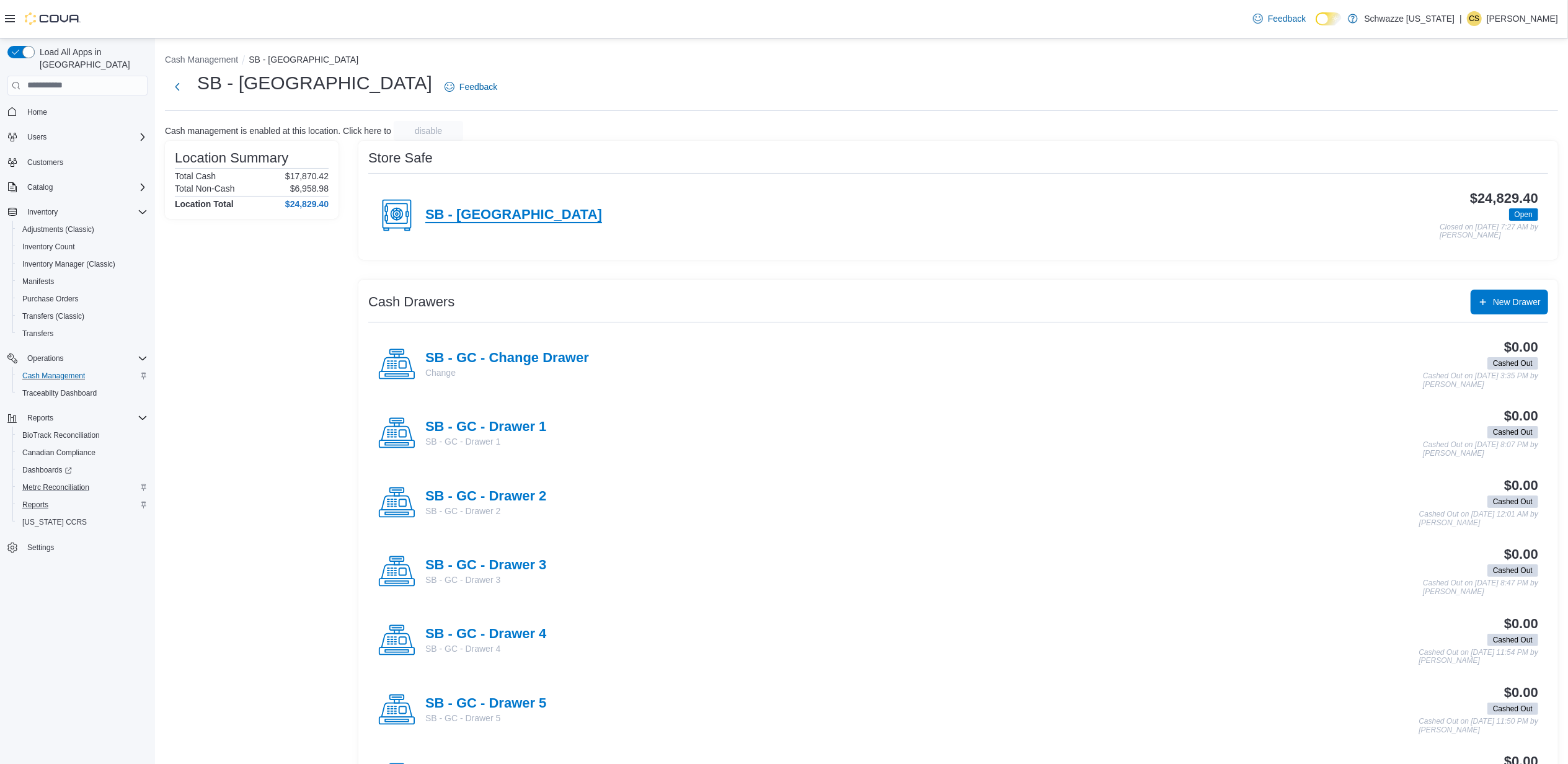
click at [493, 219] on h4 "SB - [GEOGRAPHIC_DATA]" at bounding box center [514, 215] width 177 height 16
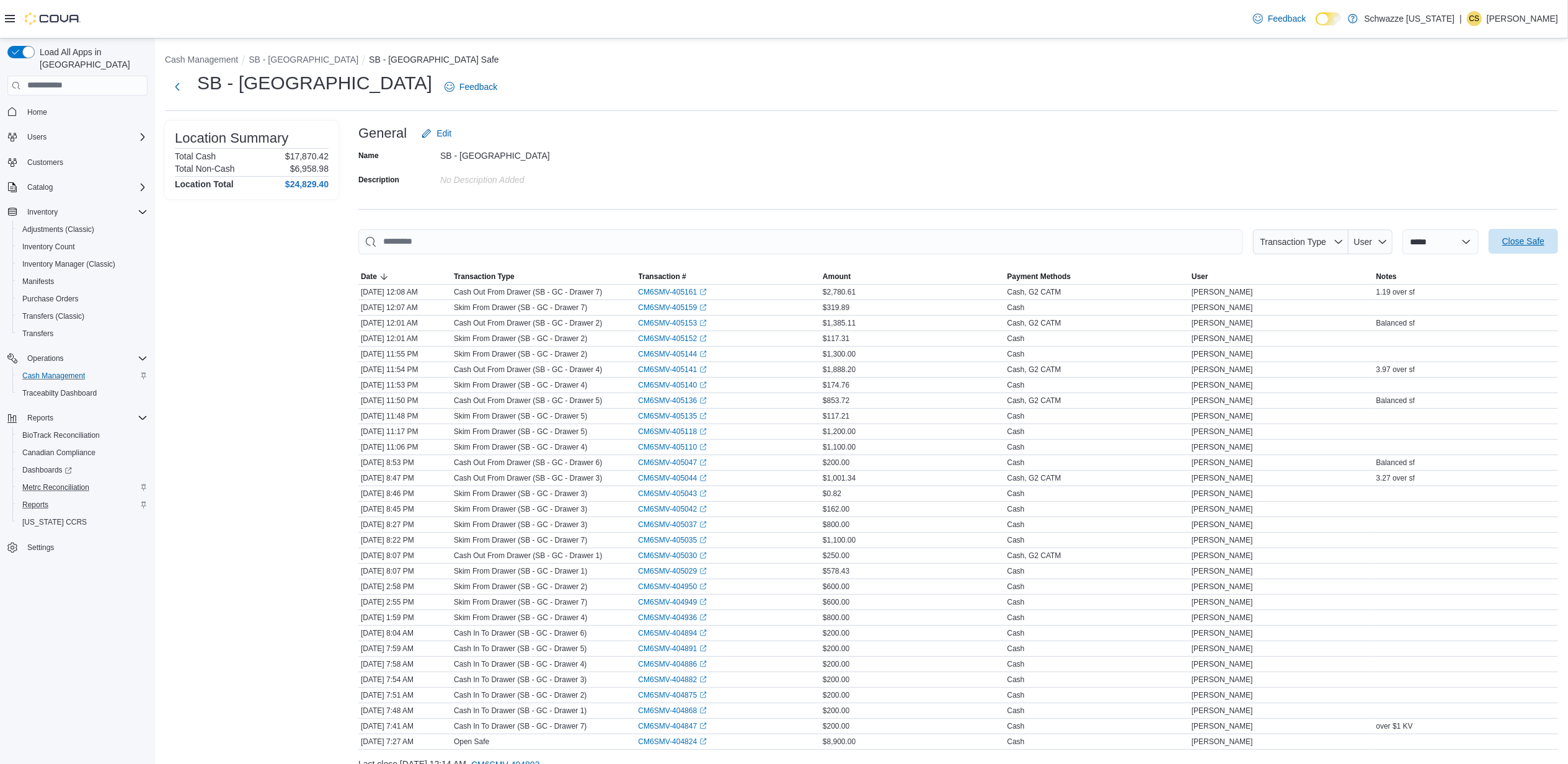
click at [1540, 244] on span "Close Safe" at bounding box center [1524, 241] width 42 height 12
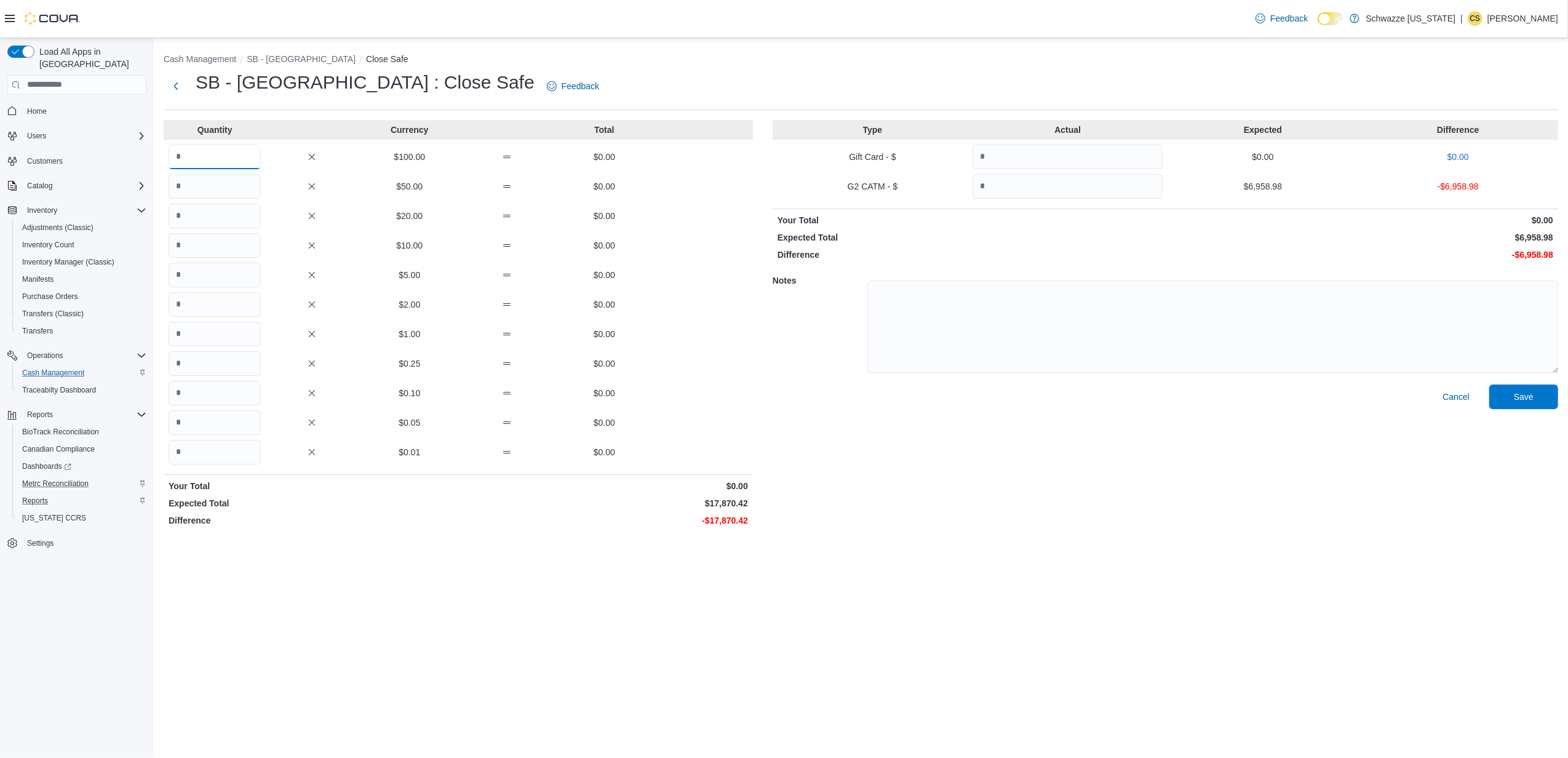
click at [244, 158] on input "Quantity" at bounding box center [214, 157] width 92 height 25
type input "***"
click at [233, 180] on input "Quantity" at bounding box center [214, 187] width 92 height 25
type input "**"
click at [212, 222] on input "Quantity" at bounding box center [214, 216] width 92 height 25
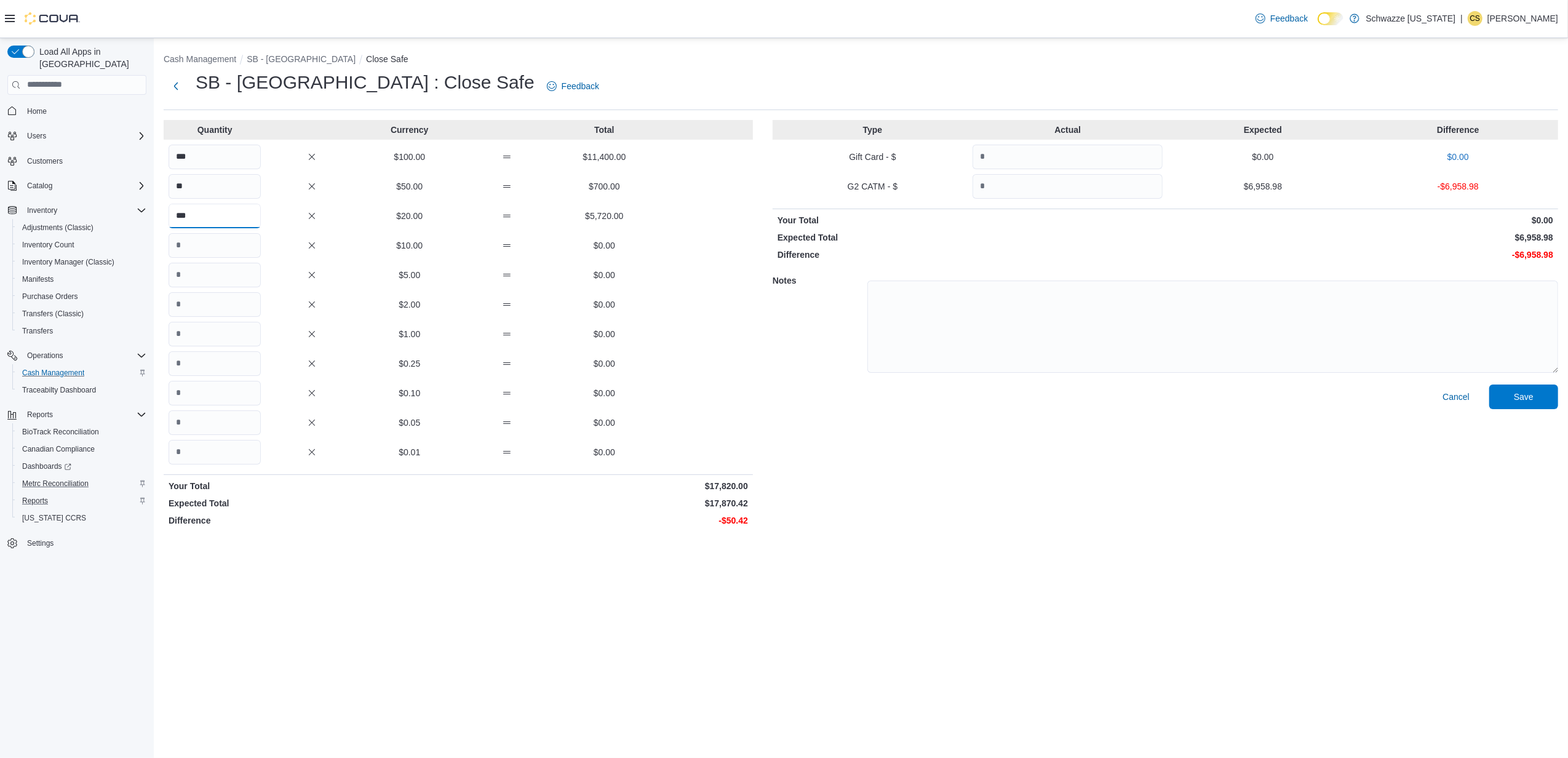
type input "***"
click at [208, 249] on input "Quantity" at bounding box center [214, 246] width 92 height 25
type input "*"
click at [211, 363] on input "Quantity" at bounding box center [214, 364] width 92 height 25
type input "*"
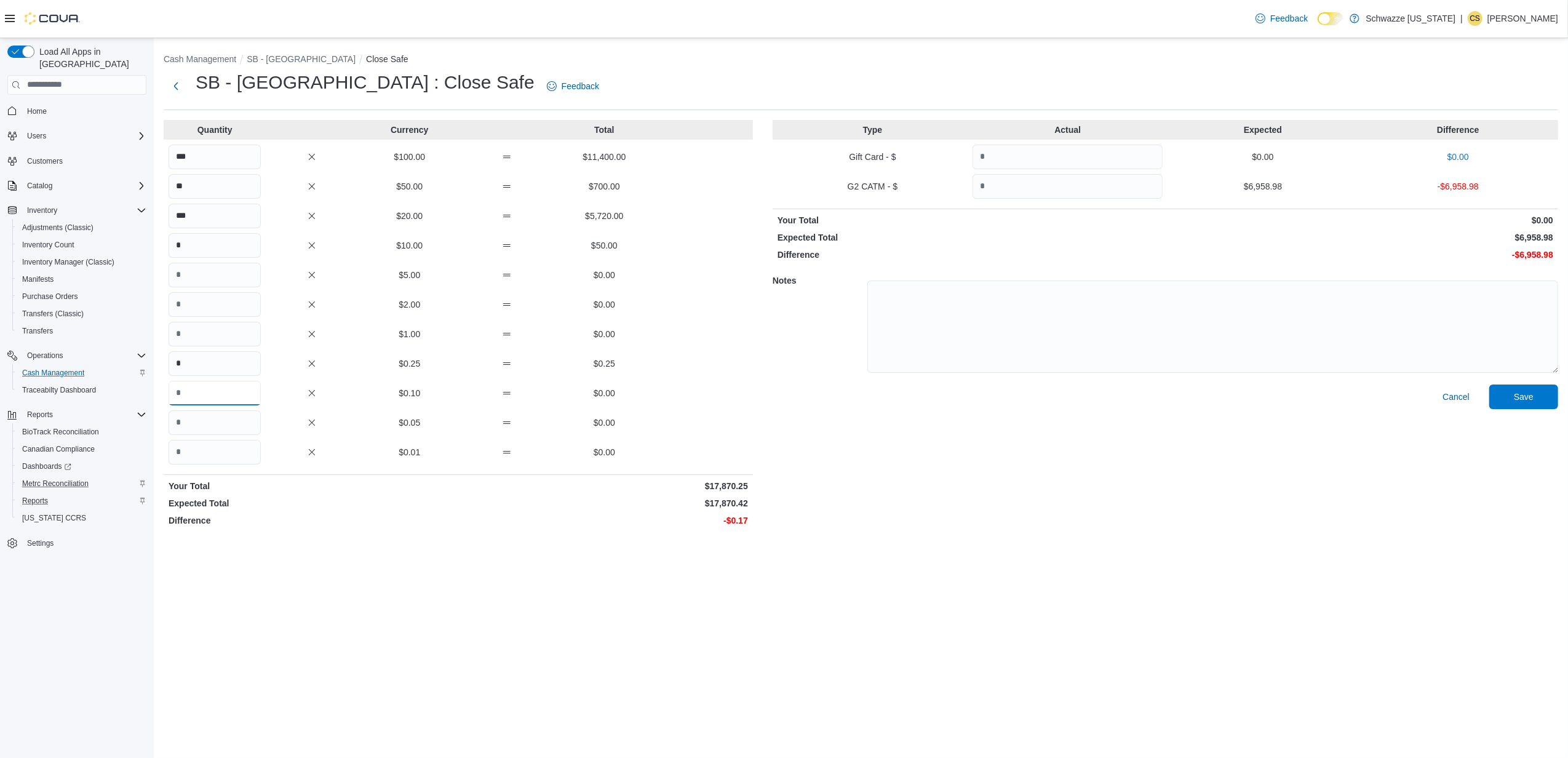
click at [190, 399] on input "Quantity" at bounding box center [214, 393] width 92 height 25
type input "*"
click at [192, 423] on input "Quantity" at bounding box center [214, 423] width 92 height 25
type input "*"
click at [194, 451] on input "Quantity" at bounding box center [214, 452] width 92 height 25
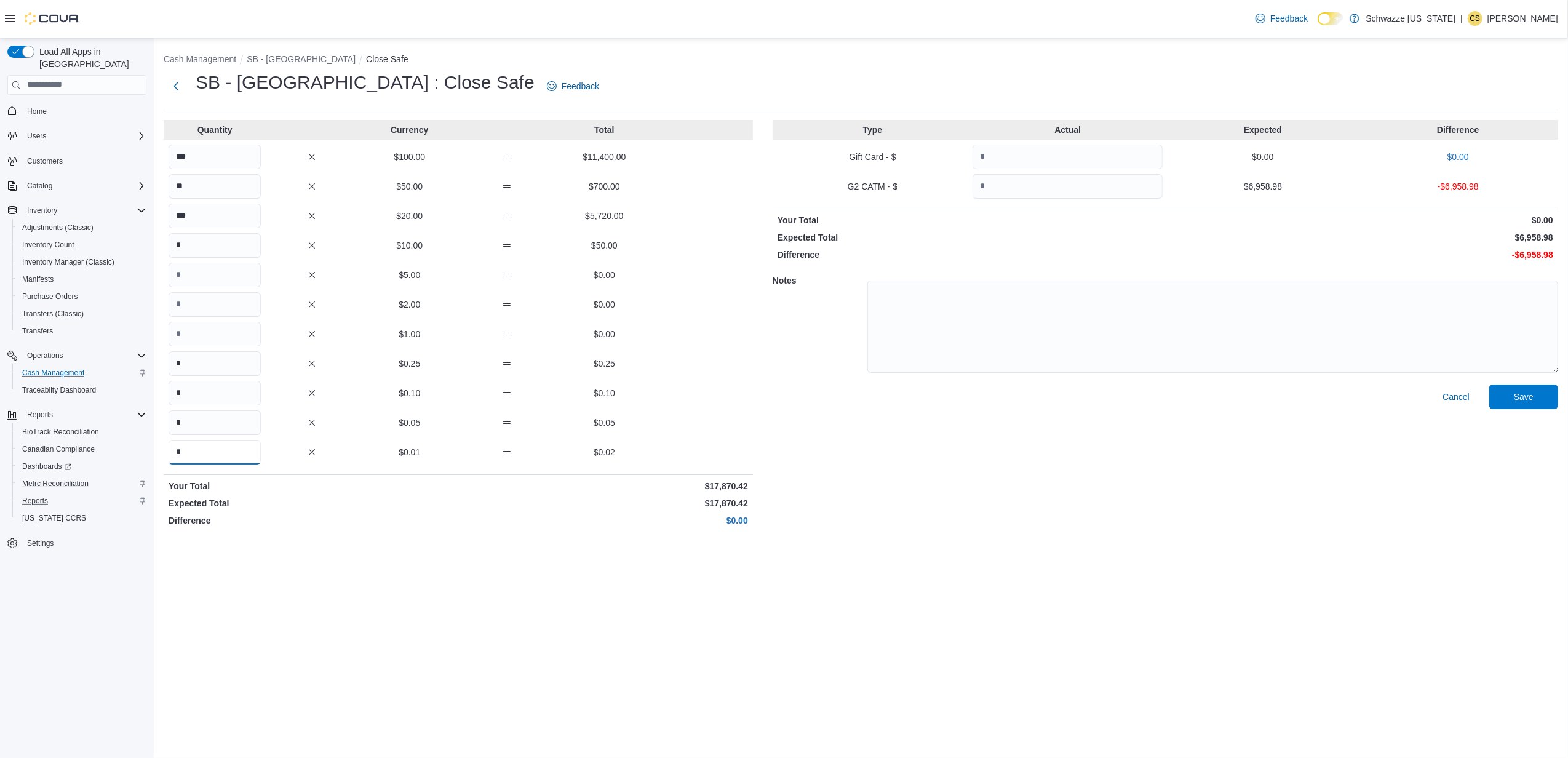
type input "*"
click at [1010, 188] on input "Quantity" at bounding box center [1068, 187] width 191 height 25
click at [1092, 188] on input "Quantity" at bounding box center [1068, 187] width 191 height 25
type input "*******"
click at [1167, 434] on div "Cancel Save" at bounding box center [1165, 458] width 786 height 147
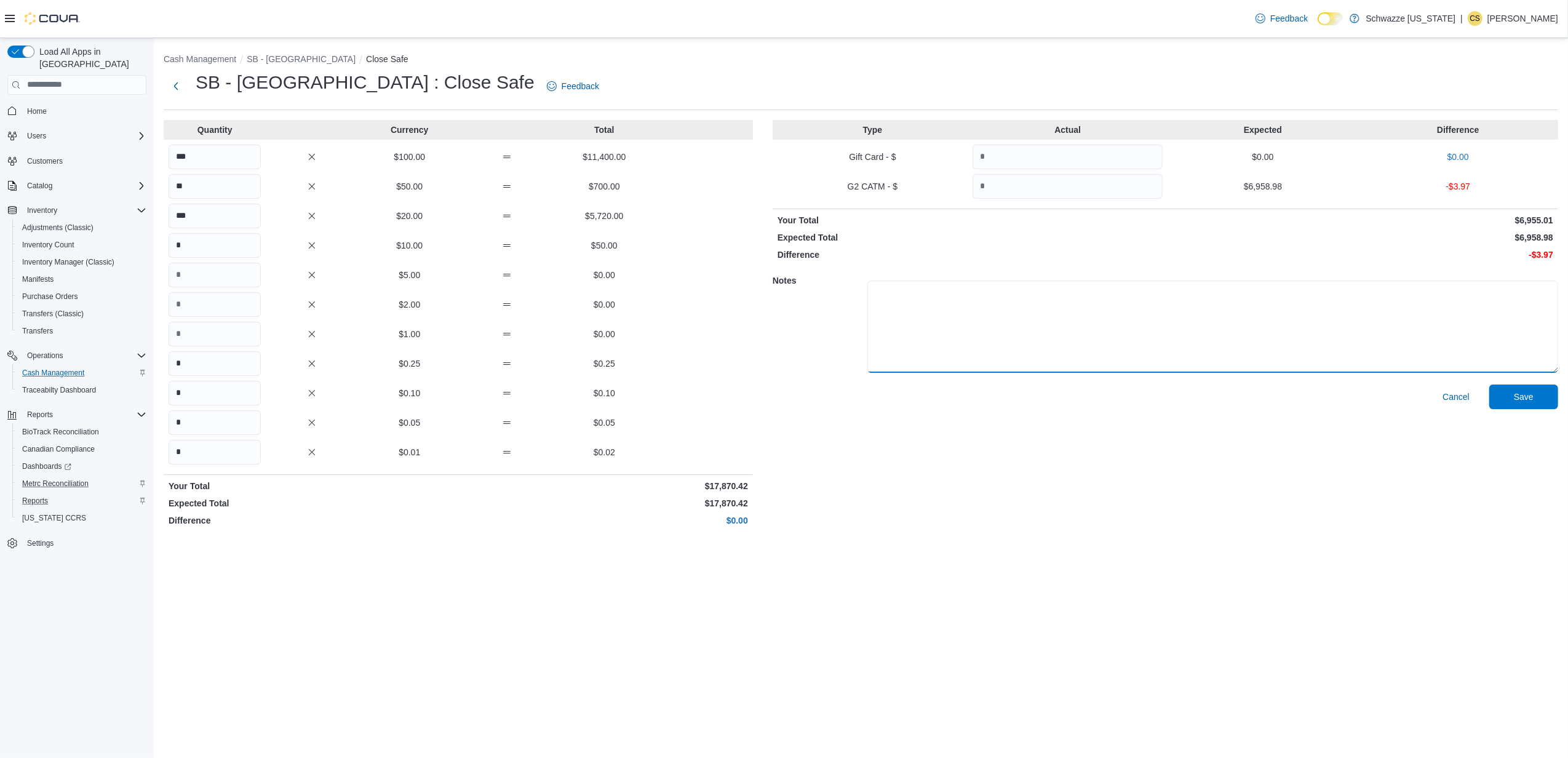
click at [1168, 310] on textarea at bounding box center [1213, 327] width 691 height 92
click at [1532, 392] on span "Save" at bounding box center [1523, 395] width 20 height 12
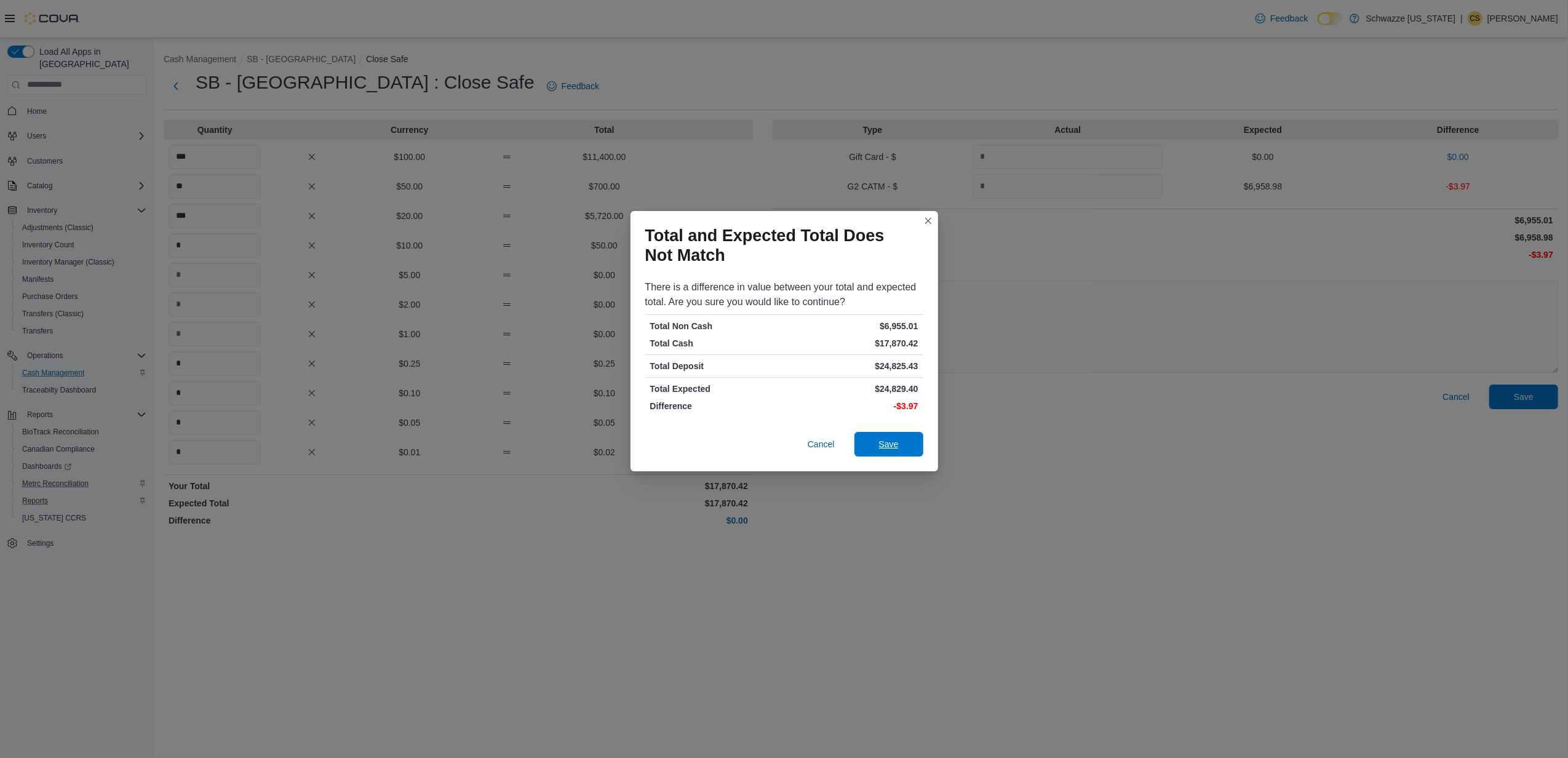
click at [906, 443] on span "Save" at bounding box center [889, 444] width 54 height 25
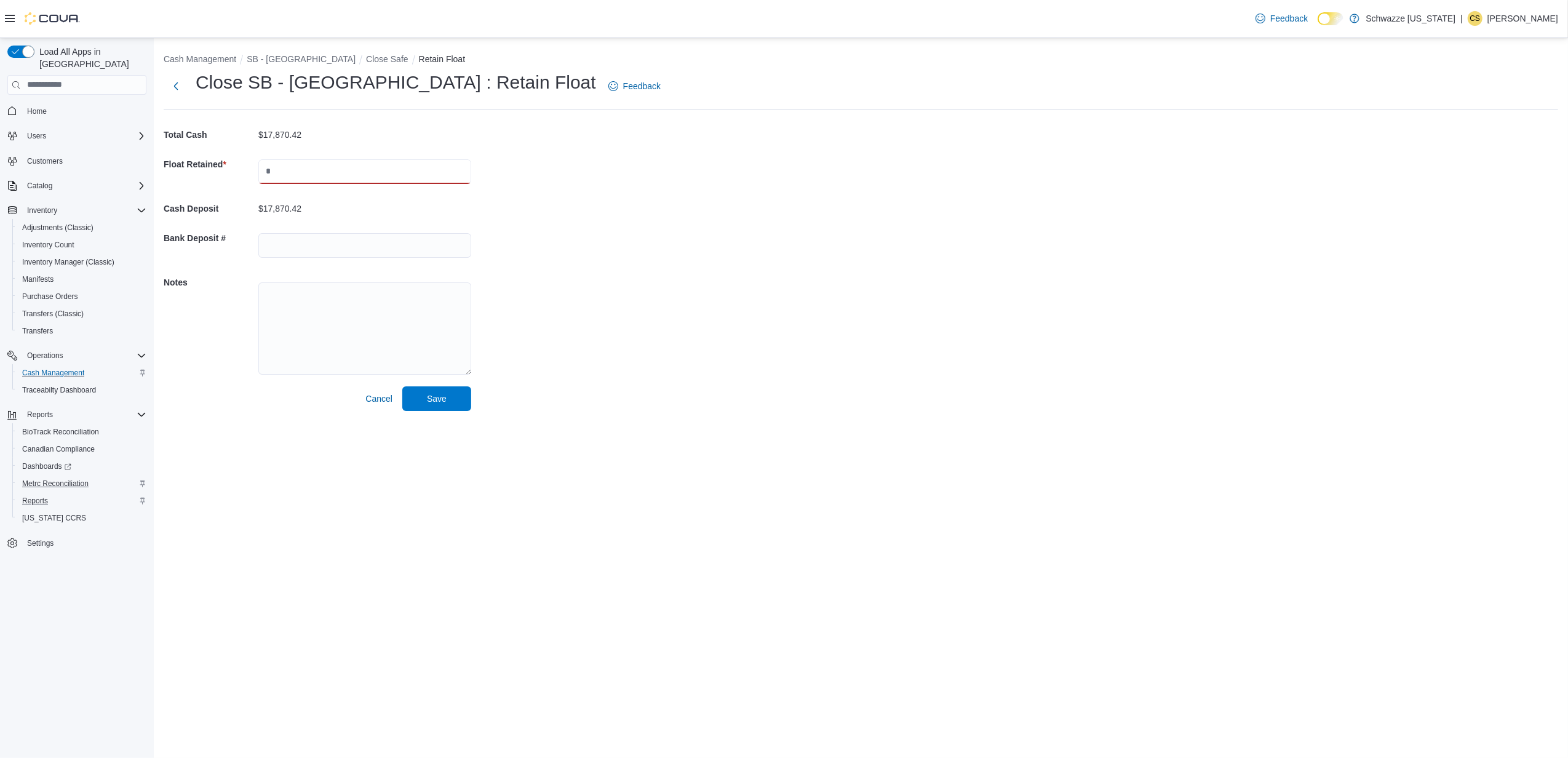
click at [335, 166] on input "text" at bounding box center [364, 171] width 212 height 25
type input "****"
click at [607, 320] on div "Cash Management SB - Garden City Close Safe Retain Float Close SB - Garden City…" at bounding box center [860, 229] width 1415 height 383
click at [360, 247] on input "text" at bounding box center [364, 246] width 212 height 25
type input "**********"
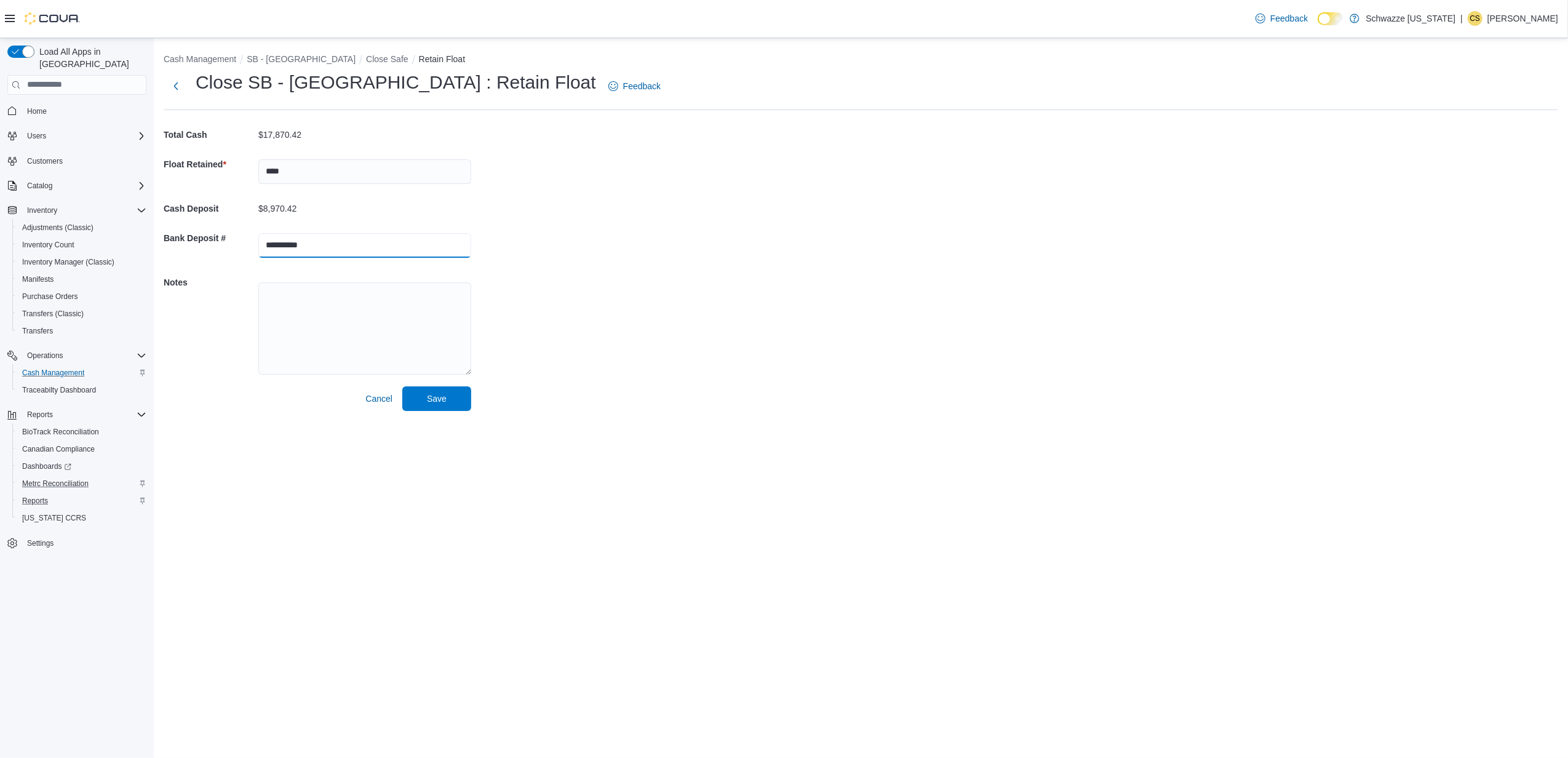
click at [402, 387] on button "Save" at bounding box center [436, 399] width 69 height 25
